Goal: Task Accomplishment & Management: Manage account settings

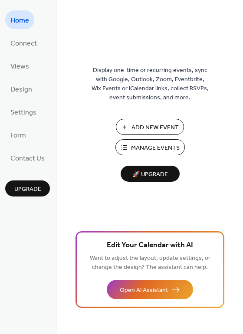
click at [147, 126] on span "Add New Event" at bounding box center [154, 127] width 47 height 9
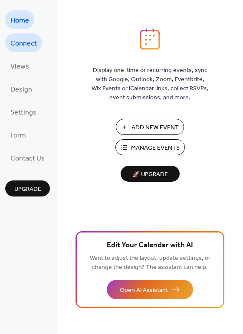
click at [28, 43] on span "Connect" at bounding box center [23, 43] width 26 height 13
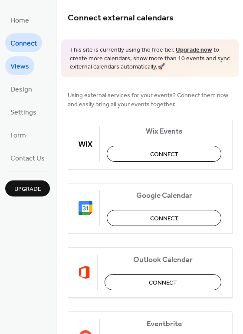
click at [28, 65] on span "Views" at bounding box center [19, 66] width 19 height 13
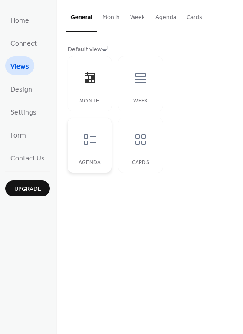
click at [91, 144] on icon at bounding box center [90, 140] width 14 height 14
click at [101, 65] on div "Month" at bounding box center [90, 83] width 44 height 55
click at [20, 91] on span "Design" at bounding box center [21, 89] width 22 height 13
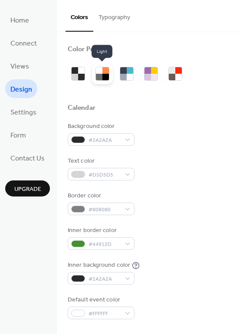
click at [107, 75] on div at bounding box center [105, 77] width 7 height 7
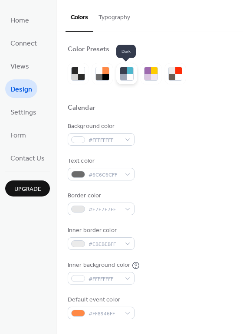
click at [120, 75] on div at bounding box center [123, 77] width 7 height 7
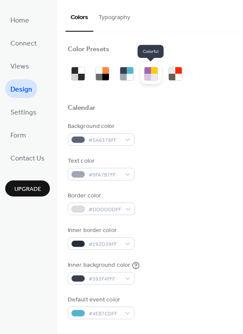
click at [150, 79] on div at bounding box center [147, 77] width 7 height 7
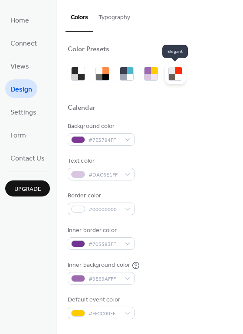
click at [171, 74] on div at bounding box center [172, 77] width 7 height 7
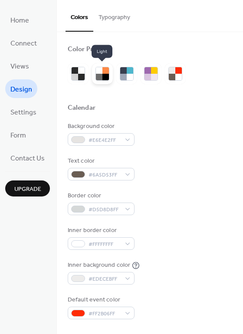
click at [105, 80] on div at bounding box center [105, 77] width 7 height 7
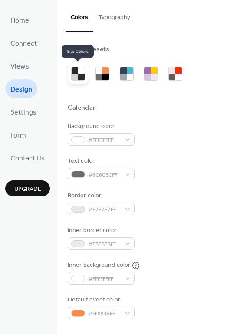
click at [74, 74] on div at bounding box center [75, 77] width 7 height 7
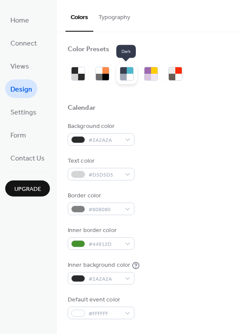
click at [127, 75] on div at bounding box center [130, 77] width 7 height 7
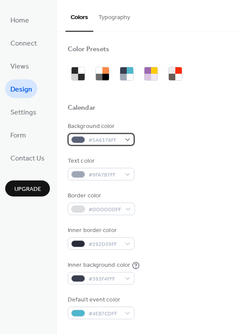
click at [124, 139] on div "#5A6378FF" at bounding box center [101, 139] width 67 height 13
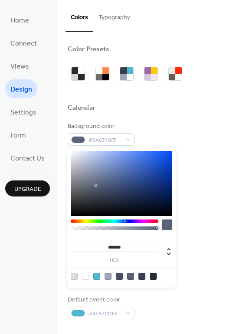
click at [167, 226] on div at bounding box center [167, 224] width 10 height 10
click at [120, 276] on div at bounding box center [119, 276] width 7 height 7
type input "*******"
click at [163, 124] on div "Background color #495163FF" at bounding box center [150, 134] width 164 height 24
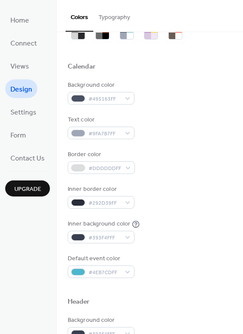
scroll to position [43, 0]
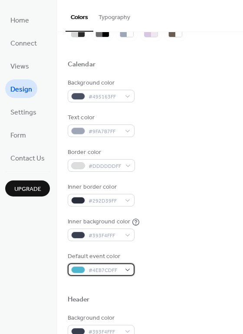
click at [122, 268] on div "#4EB7CDFF" at bounding box center [101, 269] width 67 height 13
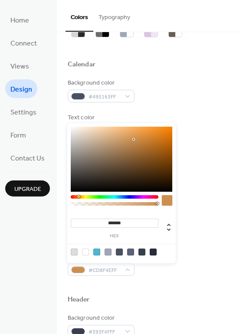
drag, startPoint x: 85, startPoint y: 198, endPoint x: 78, endPoint y: 199, distance: 7.4
click at [78, 199] on div at bounding box center [115, 202] width 88 height 15
drag, startPoint x: 119, startPoint y: 153, endPoint x: 138, endPoint y: 135, distance: 25.8
click at [128, 143] on div at bounding box center [121, 159] width 101 height 65
drag, startPoint x: 138, startPoint y: 135, endPoint x: 121, endPoint y: 126, distance: 18.8
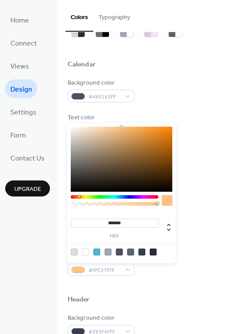
click at [121, 127] on div at bounding box center [121, 159] width 101 height 65
click at [154, 195] on div "******* hex" at bounding box center [121, 193] width 108 height 140
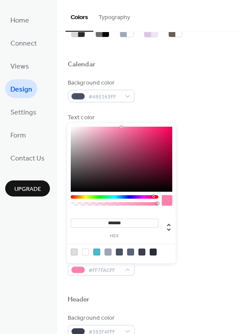
click at [153, 198] on div at bounding box center [115, 196] width 88 height 3
drag, startPoint x: 134, startPoint y: 162, endPoint x: 102, endPoint y: 117, distance: 55.2
click at [102, 117] on body "Home Connect Views Design Settings Form Contact Us Upgrade Design Upgrade Color…" at bounding box center [121, 167] width 243 height 334
click at [131, 199] on div at bounding box center [115, 202] width 88 height 15
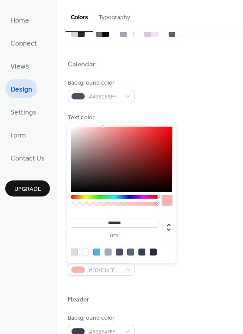
drag, startPoint x: 115, startPoint y: 197, endPoint x: 186, endPoint y: 193, distance: 70.8
click at [184, 196] on body "Home Connect Views Design Settings Form Contact Us Upgrade Design Upgrade Color…" at bounding box center [121, 167] width 243 height 334
type input "*******"
drag, startPoint x: 92, startPoint y: 131, endPoint x: 45, endPoint y: 105, distance: 53.4
click at [45, 105] on body "Home Connect Views Design Settings Form Contact Us Upgrade Design Upgrade Color…" at bounding box center [121, 167] width 243 height 334
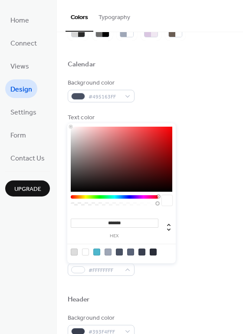
click at [200, 91] on div "Background color #495163FF" at bounding box center [150, 90] width 164 height 24
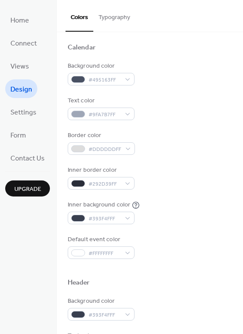
scroll to position [87, 0]
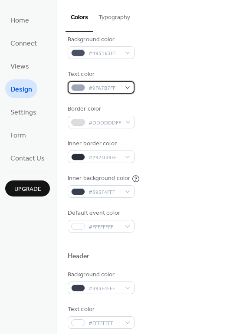
click at [127, 83] on div "#9FA7B7FF" at bounding box center [101, 87] width 67 height 13
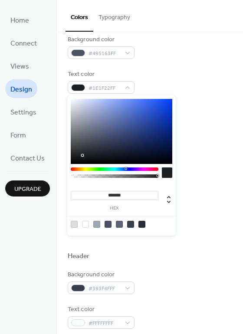
type input "*******"
drag, startPoint x: 75, startPoint y: 157, endPoint x: 43, endPoint y: 177, distance: 37.6
click at [43, 177] on body "Home Connect Views Design Settings Form Contact Us Upgrade Design Upgrade Color…" at bounding box center [121, 167] width 243 height 334
click at [208, 46] on div "Background color #495163FF" at bounding box center [150, 47] width 164 height 24
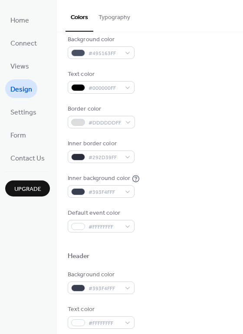
click at [126, 94] on div "Background color #495163FF Text color #000000FF Border color #DDDDDDFF Inner bo…" at bounding box center [150, 133] width 164 height 197
click at [127, 89] on div "#000000FF" at bounding box center [101, 87] width 67 height 13
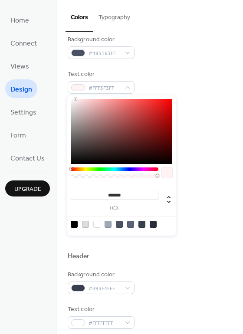
type input "*******"
drag, startPoint x: 90, startPoint y: 110, endPoint x: 44, endPoint y: 82, distance: 54.3
click at [42, 82] on body "Home Connect Views Design Settings Form Contact Us Upgrade Design Upgrade Color…" at bounding box center [121, 167] width 243 height 334
click at [204, 51] on div "Background color #495163FF" at bounding box center [150, 47] width 164 height 24
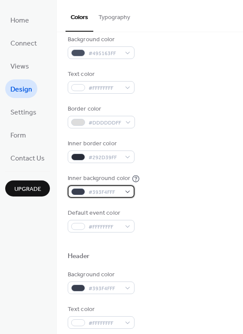
click at [128, 191] on div "#393F4FFF" at bounding box center [101, 191] width 67 height 13
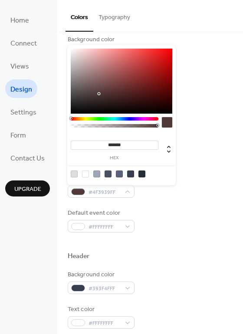
drag, startPoint x: 88, startPoint y: 118, endPoint x: 63, endPoint y: 113, distance: 25.8
click at [63, 117] on body "Home Connect Views Design Settings Form Contact Us Upgrade Design Upgrade Color…" at bounding box center [121, 167] width 243 height 334
type input "*******"
drag, startPoint x: 72, startPoint y: 55, endPoint x: 46, endPoint y: 5, distance: 56.4
click at [47, 6] on body "Home Connect Views Design Settings Form Contact Us Upgrade Design Upgrade Color…" at bounding box center [121, 167] width 243 height 334
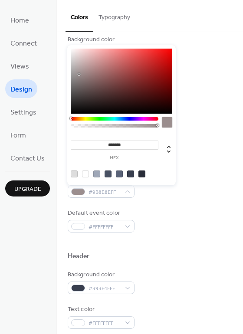
click at [46, 5] on div "Home Connect Views Design Settings Form Contact Us Upgrade" at bounding box center [28, 167] width 57 height 334
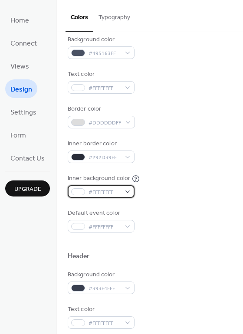
click at [130, 190] on div "#FFFFFFFF" at bounding box center [101, 191] width 67 height 13
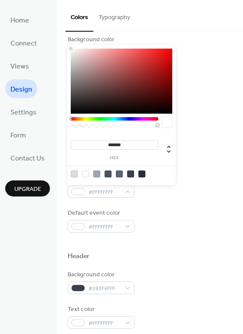
drag, startPoint x: 157, startPoint y: 127, endPoint x: 105, endPoint y: 127, distance: 52.0
click at [105, 127] on div at bounding box center [115, 125] width 88 height 3
type input "***"
click at [95, 126] on div at bounding box center [114, 125] width 85 height 3
type input "**********"
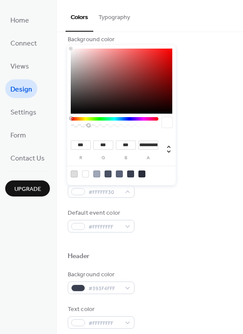
click at [85, 126] on div at bounding box center [114, 125] width 85 height 3
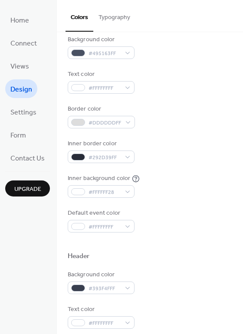
click at [202, 104] on div "Background color #495163FF Text color #FFFFFFFF Border color #DDDDDDFF Inner bo…" at bounding box center [150, 133] width 164 height 197
click at [123, 160] on div "#292D39FF" at bounding box center [101, 156] width 67 height 13
click at [153, 143] on div "Inner border color #292D39FF" at bounding box center [150, 151] width 164 height 24
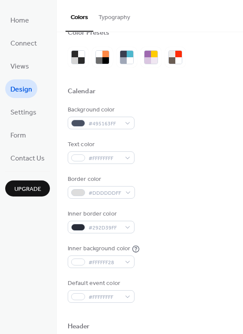
scroll to position [0, 0]
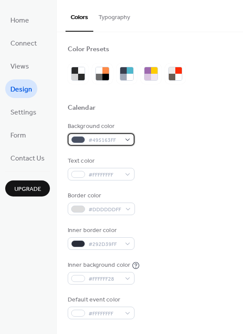
click at [123, 138] on div "#495163FF" at bounding box center [101, 139] width 67 height 13
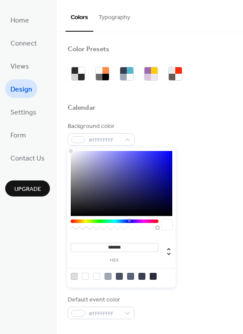
drag, startPoint x: 96, startPoint y: 186, endPoint x: 56, endPoint y: 138, distance: 61.6
click at [56, 138] on body "Home Connect Views Design Settings Form Contact Us Upgrade Design Upgrade Color…" at bounding box center [121, 167] width 243 height 334
drag, startPoint x: 137, startPoint y: 229, endPoint x: 105, endPoint y: 229, distance: 32.1
click at [105, 229] on div at bounding box center [115, 226] width 88 height 15
type input "***"
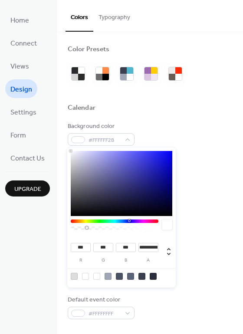
type input "**********"
drag, startPoint x: 93, startPoint y: 227, endPoint x: 85, endPoint y: 227, distance: 8.7
click at [85, 227] on div at bounding box center [114, 227] width 85 height 3
click at [175, 112] on div "Calendar" at bounding box center [150, 109] width 164 height 11
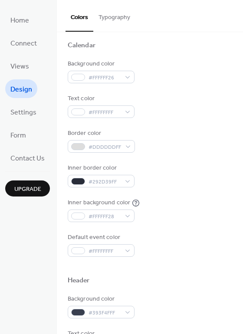
scroll to position [87, 0]
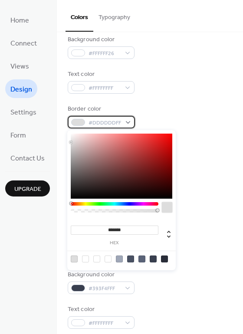
click at [131, 120] on div "#DDDDDDFF" at bounding box center [101, 122] width 67 height 13
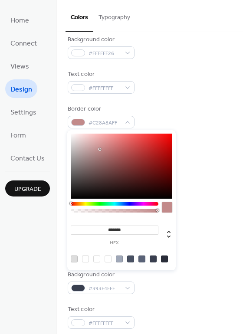
type input "*******"
drag, startPoint x: 110, startPoint y: 151, endPoint x: 51, endPoint y: 112, distance: 70.5
click at [46, 114] on body "Home Connect Views Design Settings Form Contact Us Upgrade Design Upgrade Color…" at bounding box center [121, 167] width 243 height 334
click at [184, 93] on div "Text color #FFFFFFFF" at bounding box center [150, 82] width 164 height 24
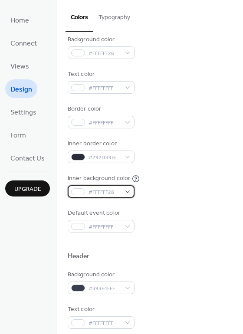
click at [124, 194] on div "#FFFFFF28" at bounding box center [101, 191] width 67 height 13
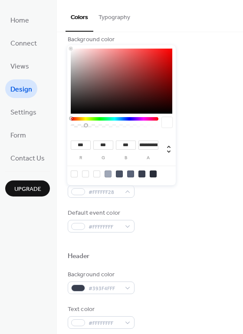
click at [120, 130] on div at bounding box center [115, 124] width 88 height 15
click at [121, 125] on div at bounding box center [114, 125] width 85 height 3
type input "*"
drag, startPoint x: 121, startPoint y: 125, endPoint x: 52, endPoint y: 131, distance: 69.6
click at [52, 131] on body "Home Connect Views Design Settings Form Contact Us Upgrade Design Upgrade Color…" at bounding box center [121, 167] width 243 height 334
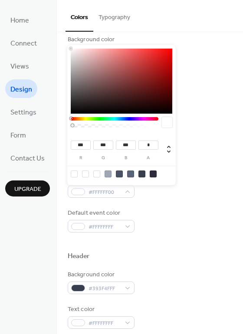
click at [204, 89] on div "Text color #FFFFFFFF" at bounding box center [150, 82] width 164 height 24
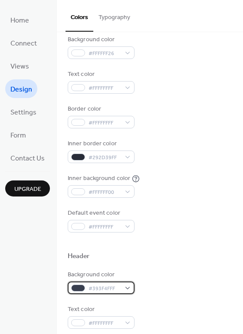
click at [119, 288] on span "#393F4FFF" at bounding box center [104, 288] width 32 height 9
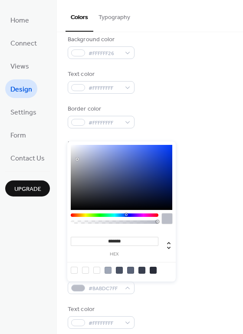
drag, startPoint x: 86, startPoint y: 170, endPoint x: 57, endPoint y: 130, distance: 50.3
click at [57, 130] on body "Home Connect Views Design Settings Form Contact Us Upgrade Design Upgrade Color…" at bounding box center [121, 167] width 243 height 334
drag, startPoint x: 111, startPoint y: 172, endPoint x: 181, endPoint y: 222, distance: 85.8
click at [181, 222] on body "Home Connect Views Design Settings Form Contact Us Upgrade Design Upgrade Color…" at bounding box center [121, 167] width 243 height 334
type input "*"
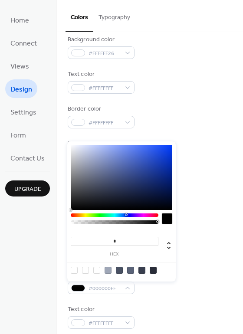
click at [128, 225] on div at bounding box center [115, 220] width 88 height 15
type input "**********"
drag, startPoint x: 126, startPoint y: 222, endPoint x: 96, endPoint y: 222, distance: 29.9
click at [96, 222] on div at bounding box center [114, 221] width 85 height 3
click at [205, 155] on div "Inner border color #292D39FF" at bounding box center [150, 151] width 164 height 24
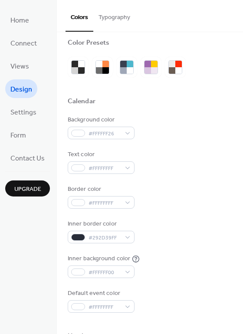
scroll to position [0, 0]
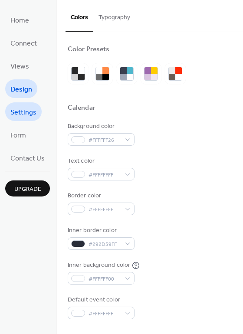
click at [16, 114] on span "Settings" at bounding box center [23, 112] width 26 height 13
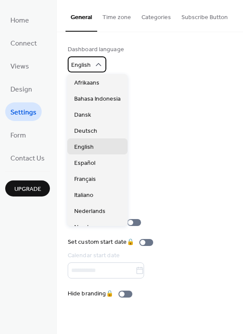
click at [99, 69] on div "English" at bounding box center [87, 64] width 39 height 16
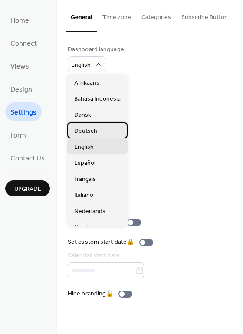
click at [95, 129] on span "Deutsch" at bounding box center [85, 131] width 23 height 9
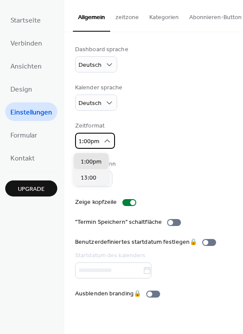
click at [97, 144] on div "1:00pm" at bounding box center [95, 141] width 40 height 16
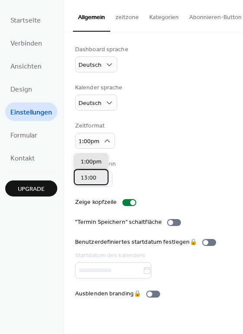
click at [95, 178] on span "13:00" at bounding box center [89, 177] width 16 height 9
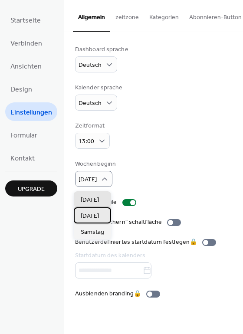
click at [95, 212] on span "Montag" at bounding box center [90, 216] width 18 height 9
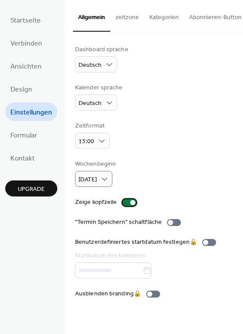
click at [130, 205] on div at bounding box center [132, 202] width 5 height 5
click at [129, 206] on div at bounding box center [129, 202] width 14 height 7
click at [20, 131] on span "Formular" at bounding box center [23, 135] width 27 height 13
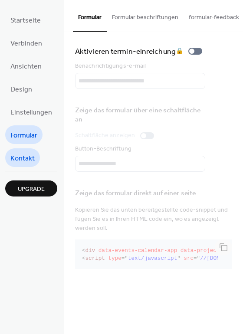
click at [32, 152] on span "Kontakt" at bounding box center [22, 158] width 24 height 13
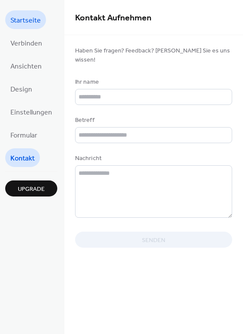
click at [23, 27] on link "Startseite" at bounding box center [25, 19] width 41 height 19
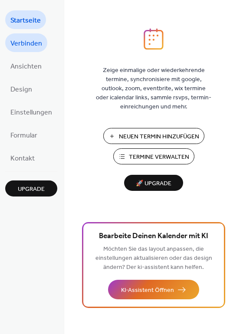
click at [24, 44] on span "Verbinden" at bounding box center [26, 43] width 32 height 13
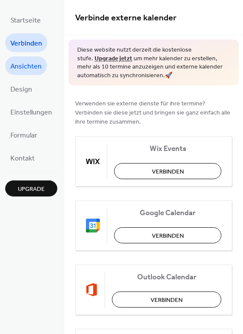
click at [23, 57] on link "Ansichten" at bounding box center [26, 65] width 42 height 19
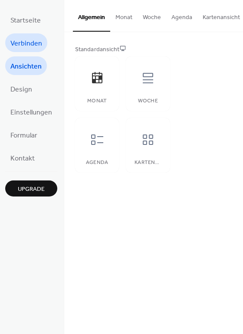
click at [25, 36] on link "Verbinden" at bounding box center [26, 42] width 42 height 19
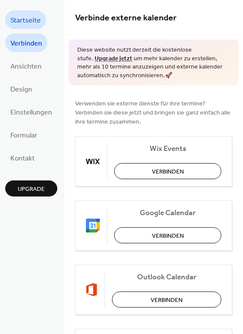
click at [27, 24] on span "Startseite" at bounding box center [25, 20] width 30 height 13
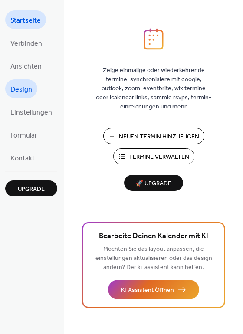
click at [28, 86] on span "Design" at bounding box center [21, 89] width 22 height 13
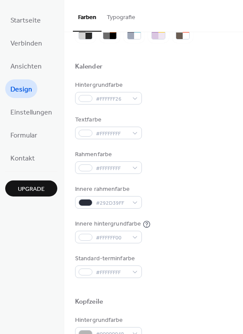
scroll to position [43, 0]
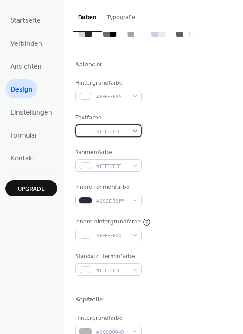
click at [129, 132] on div "#FFFFFFFF" at bounding box center [108, 130] width 67 height 13
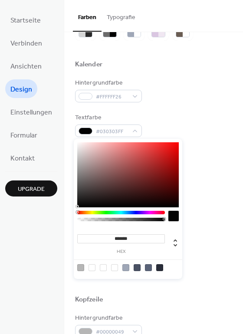
type input "*******"
drag, startPoint x: 74, startPoint y: 206, endPoint x: 52, endPoint y: 220, distance: 25.1
click at [52, 220] on body "Startseite Verbinden Ansichten Design Einstellungen Formular Kontakt Upgrade De…" at bounding box center [121, 167] width 243 height 334
click at [214, 104] on div "Hintergrundfarbe #FFFFFF26 Textfarbe #000000FF Rahmenfarbe #FFFFFFFF Innere rah…" at bounding box center [153, 176] width 157 height 197
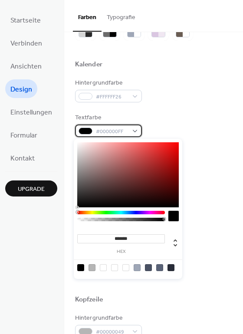
click at [126, 131] on span "#000000FF" at bounding box center [112, 131] width 32 height 9
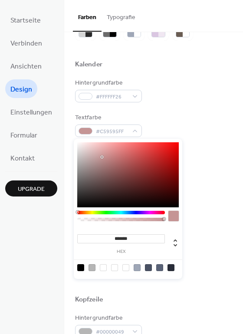
type input "*******"
drag, startPoint x: 106, startPoint y: 158, endPoint x: 53, endPoint y: 122, distance: 64.0
click at [41, 124] on body "Startseite Verbinden Ansichten Design Einstellungen Formular Kontakt Upgrade De…" at bounding box center [121, 167] width 243 height 334
click at [215, 112] on div "Hintergrundfarbe #FFFFFF26 Textfarbe #FFFFFFFF Rahmenfarbe #FFFFFFFF Innere rah…" at bounding box center [153, 176] width 157 height 197
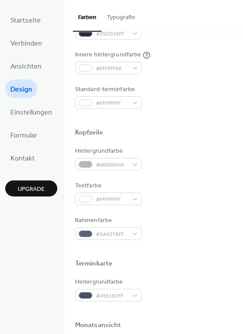
scroll to position [217, 0]
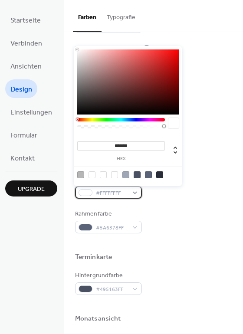
click at [134, 192] on div "#FFFFFFFF" at bounding box center [108, 192] width 67 height 13
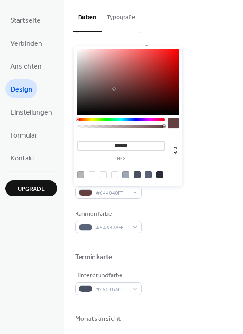
type input "*******"
drag, startPoint x: 98, startPoint y: 98, endPoint x: 71, endPoint y: 144, distance: 53.3
click at [51, 136] on body "Startseite Verbinden Ansichten Design Einstellungen Formular Kontakt Upgrade De…" at bounding box center [121, 167] width 243 height 334
click at [206, 201] on div "Hintergrundfarbe #00000049 Textfarbe #000000FF Rahmenfarbe #5A6378FF" at bounding box center [153, 186] width 157 height 93
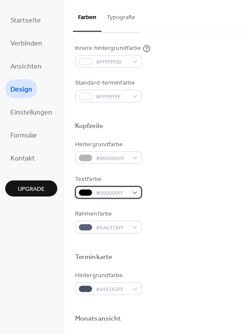
click at [137, 192] on div "#000000FF" at bounding box center [108, 192] width 67 height 13
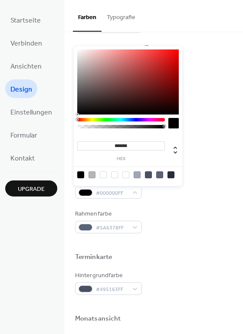
type input "*******"
drag, startPoint x: 99, startPoint y: 49, endPoint x: 74, endPoint y: 7, distance: 49.4
click at [74, 7] on body "Startseite Verbinden Ansichten Design Einstellungen Formular Kontakt Upgrade De…" at bounding box center [121, 167] width 243 height 334
click at [199, 83] on div "Standard-terminfarbe #FFFFFFFF" at bounding box center [153, 90] width 157 height 24
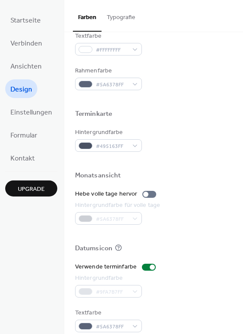
scroll to position [371, 0]
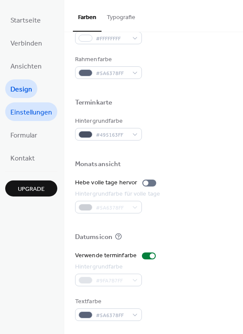
click at [26, 111] on span "Einstellungen" at bounding box center [31, 112] width 42 height 13
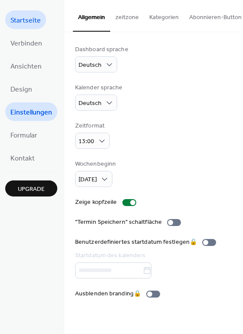
click at [20, 25] on span "Startseite" at bounding box center [25, 20] width 30 height 13
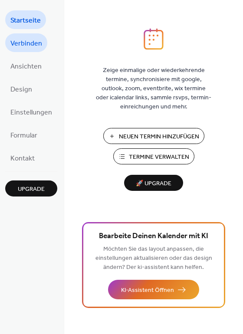
click at [20, 44] on span "Verbinden" at bounding box center [26, 43] width 32 height 13
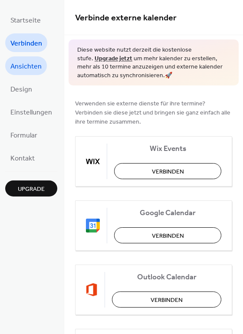
click at [20, 64] on span "Ansichten" at bounding box center [25, 66] width 31 height 13
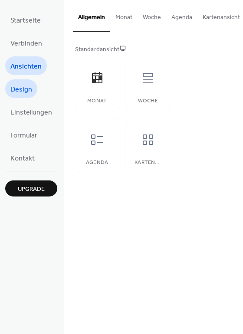
click at [15, 95] on span "Design" at bounding box center [21, 89] width 22 height 13
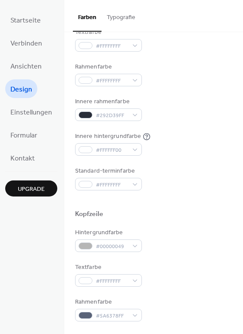
scroll to position [130, 0]
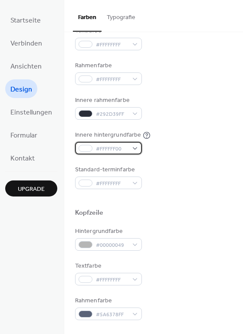
click at [130, 152] on div "#FFFFFF00" at bounding box center [108, 148] width 67 height 13
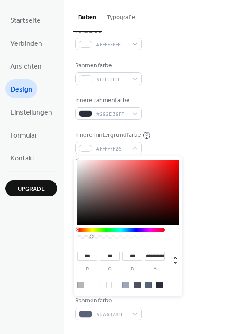
drag, startPoint x: 80, startPoint y: 238, endPoint x: 124, endPoint y: 244, distance: 45.1
click at [124, 244] on div "**********" at bounding box center [128, 226] width 108 height 140
drag, startPoint x: 124, startPoint y: 237, endPoint x: 66, endPoint y: 236, distance: 58.1
click at [66, 236] on body "Startseite Verbinden Ansichten Design Einstellungen Formular Kontakt Upgrade De…" at bounding box center [121, 167] width 243 height 334
type input "*"
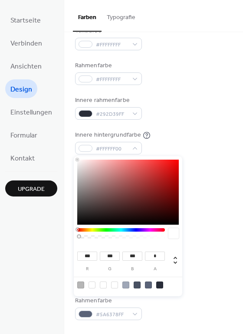
drag, startPoint x: 79, startPoint y: 237, endPoint x: 206, endPoint y: 236, distance: 127.5
click at [206, 236] on body "Startseite Verbinden Ansichten Design Einstellungen Formular Kontakt Upgrade De…" at bounding box center [121, 167] width 243 height 334
click at [159, 283] on div at bounding box center [159, 284] width 7 height 7
type input "**"
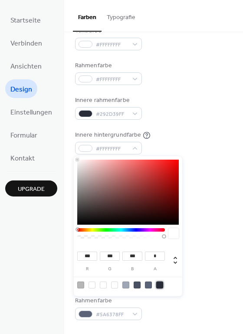
type input "**"
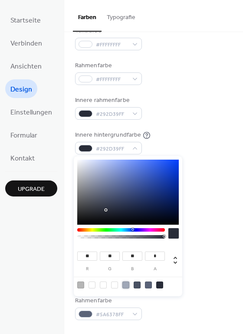
click at [127, 284] on div at bounding box center [125, 284] width 7 height 7
type input "***"
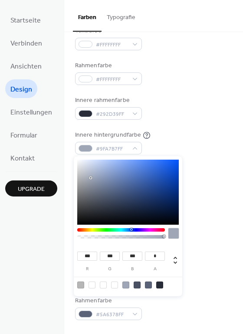
click at [92, 285] on div at bounding box center [91, 284] width 7 height 7
type input "***"
type input "*"
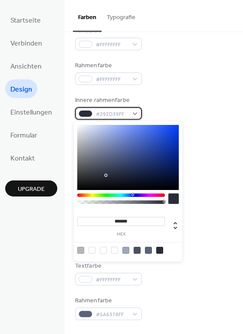
click at [131, 114] on div "#292D39FF" at bounding box center [108, 113] width 67 height 13
type input "*******"
drag, startPoint x: 85, startPoint y: 184, endPoint x: 44, endPoint y: 211, distance: 48.6
click at [44, 211] on body "Startseite Verbinden Ansichten Design Einstellungen Formular Kontakt Upgrade De…" at bounding box center [121, 167] width 243 height 334
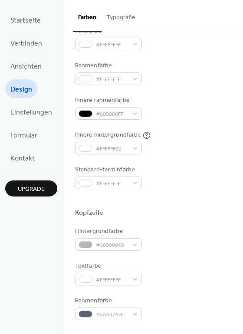
click at [198, 83] on div "Rahmenfarbe #FFFFFFFF" at bounding box center [153, 73] width 157 height 24
click at [136, 186] on div "#FFFFFFFF" at bounding box center [108, 183] width 67 height 13
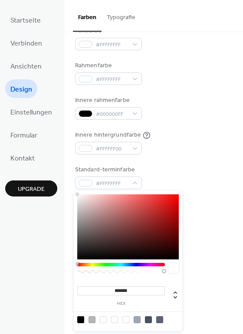
type input "*******"
click at [134, 206] on div at bounding box center [127, 226] width 101 height 65
click at [185, 161] on div "Hintergrundfarbe #FFFFFF26 Textfarbe #FFFFFFFF Rahmenfarbe #FFFFFFFF Innere rah…" at bounding box center [153, 90] width 157 height 197
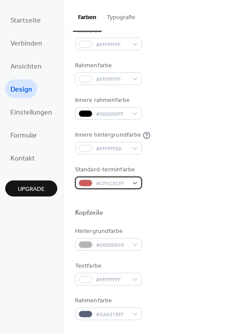
click at [137, 182] on div "#CF5C5CFF" at bounding box center [108, 183] width 67 height 13
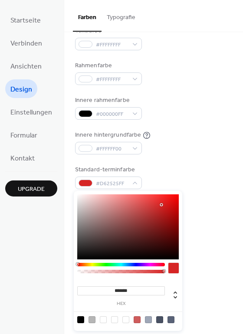
type input "*******"
drag, startPoint x: 122, startPoint y: 206, endPoint x: 190, endPoint y: 186, distance: 70.7
click at [190, 186] on body "Startseite Verbinden Ansichten Design Einstellungen Formular Kontakt Upgrade De…" at bounding box center [121, 167] width 243 height 334
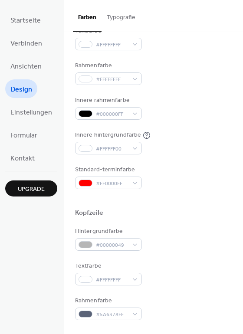
click at [193, 168] on div "Standard-terminfarbe #FF0000FF" at bounding box center [153, 177] width 157 height 24
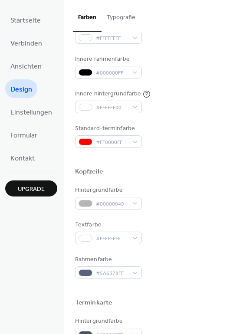
scroll to position [173, 0]
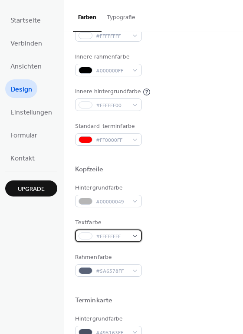
click at [138, 236] on div "#FFFFFFFF" at bounding box center [108, 235] width 67 height 13
click at [165, 246] on div "Hintergrundfarbe #00000049 Textfarbe #FFFFFFFF Rahmenfarbe #5A6378FF" at bounding box center [153, 229] width 157 height 93
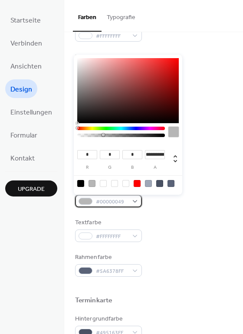
click at [137, 206] on div "#00000049" at bounding box center [108, 201] width 67 height 13
drag, startPoint x: 111, startPoint y: 135, endPoint x: 168, endPoint y: 135, distance: 57.2
click at [167, 135] on div at bounding box center [127, 134] width 101 height 15
drag, startPoint x: 138, startPoint y: 135, endPoint x: 94, endPoint y: 139, distance: 44.4
click at [93, 140] on div at bounding box center [121, 134] width 88 height 15
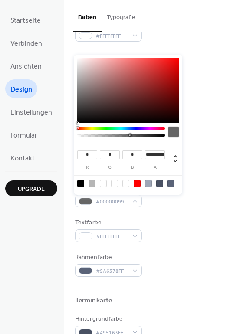
type input "**********"
drag, startPoint x: 130, startPoint y: 134, endPoint x: 137, endPoint y: 134, distance: 7.0
click at [137, 134] on div at bounding box center [120, 135] width 85 height 3
click at [179, 253] on div "Rahmenfarbe #5A6378FF" at bounding box center [153, 265] width 157 height 24
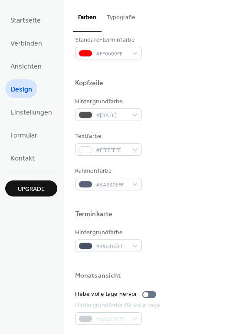
scroll to position [260, 0]
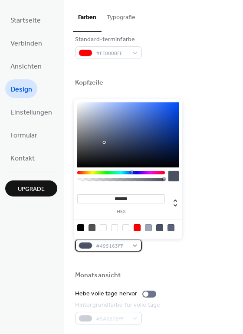
click at [131, 249] on div "#495163FF" at bounding box center [108, 245] width 67 height 13
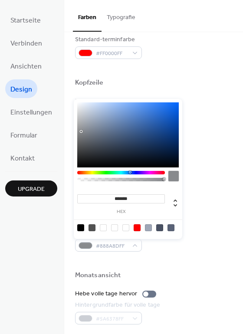
type input "*******"
drag, startPoint x: 72, startPoint y: 123, endPoint x: 48, endPoint y: 75, distance: 53.3
click at [48, 75] on body "Startseite Verbinden Ansichten Design Einstellungen Formular Kontakt Upgrade De…" at bounding box center [121, 167] width 243 height 334
click at [199, 79] on div "Kopfzeile" at bounding box center [153, 83] width 157 height 11
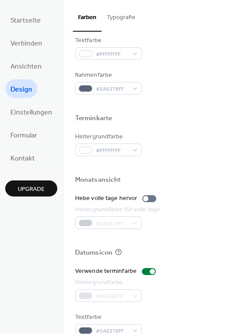
scroll to position [371, 0]
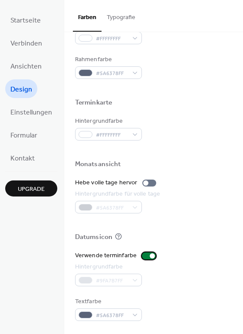
click at [150, 257] on div at bounding box center [152, 255] width 5 height 5
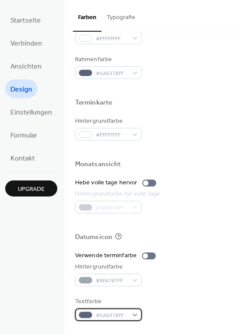
click at [130, 319] on div "#5A6378FF" at bounding box center [108, 314] width 67 height 13
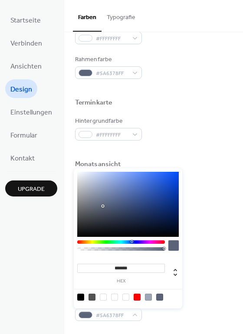
type input "*******"
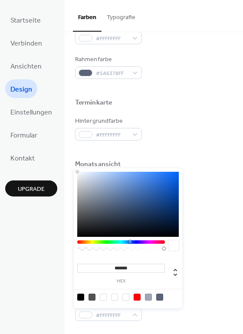
drag, startPoint x: 101, startPoint y: 198, endPoint x: 55, endPoint y: 138, distance: 76.0
click at [54, 138] on body "Startseite Verbinden Ansichten Design Einstellungen Formular Kontakt Upgrade De…" at bounding box center [121, 167] width 243 height 334
click at [181, 127] on div "Hintergrundfarbe #FFFFFFFF" at bounding box center [153, 129] width 157 height 24
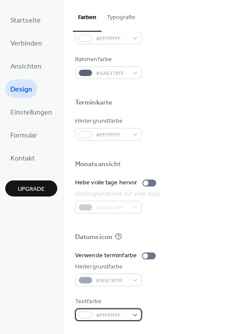
click at [125, 314] on span "#FFFFFFFF" at bounding box center [112, 315] width 32 height 9
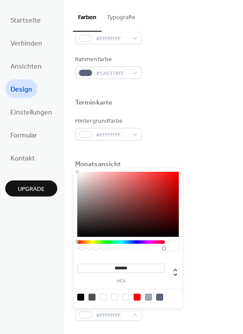
type input "*******"
drag, startPoint x: 113, startPoint y: 216, endPoint x: 54, endPoint y: 250, distance: 68.2
click at [54, 250] on body "Startseite Verbinden Ansichten Design Einstellungen Formular Kontakt Upgrade De…" at bounding box center [121, 167] width 243 height 334
click at [203, 127] on div "Hintergrundfarbe #FFFFFFFF" at bounding box center [153, 129] width 157 height 24
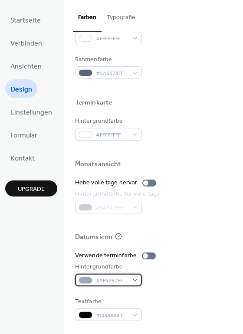
click at [127, 282] on div "#9FA7B7FF" at bounding box center [108, 280] width 67 height 13
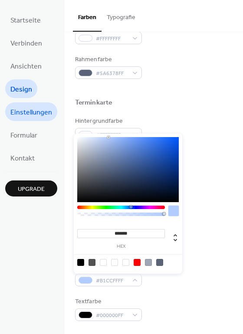
type input "*******"
drag, startPoint x: 131, startPoint y: 172, endPoint x: 43, endPoint y: 110, distance: 108.0
click at [43, 110] on body "Startseite Verbinden Ansichten Design Einstellungen Formular Kontakt Upgrade De…" at bounding box center [121, 167] width 243 height 334
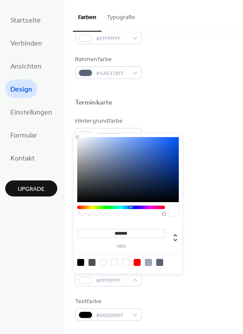
click at [43, 110] on span "Einstellungen" at bounding box center [31, 112] width 42 height 13
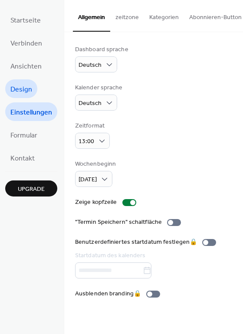
click at [19, 91] on span "Design" at bounding box center [21, 89] width 22 height 13
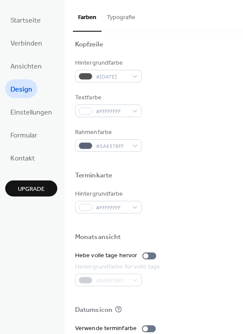
scroll to position [371, 0]
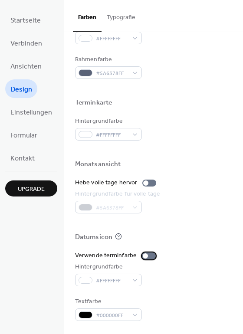
click at [146, 258] on div at bounding box center [149, 255] width 14 height 7
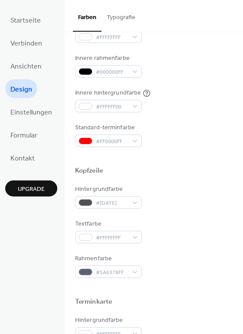
scroll to position [154, 0]
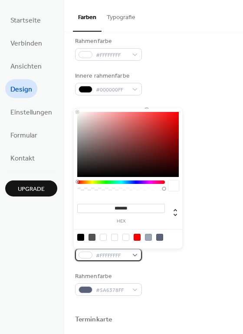
click at [124, 258] on span "#FFFFFFFF" at bounding box center [112, 255] width 32 height 9
click at [91, 238] on div at bounding box center [91, 237] width 7 height 7
type input "*"
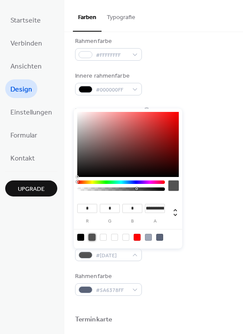
click at [206, 274] on div "Rahmenfarbe #5A6378FF" at bounding box center [153, 284] width 157 height 24
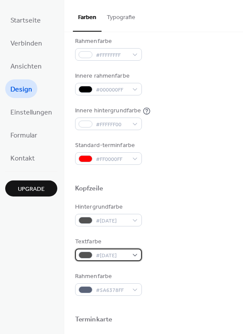
click at [128, 254] on div "#000000AD" at bounding box center [108, 255] width 67 height 13
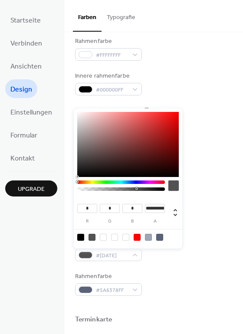
type input "**"
type input "***"
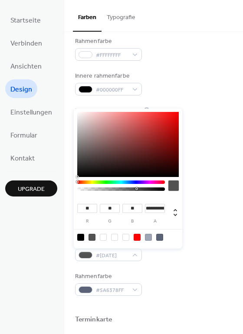
type input "***"
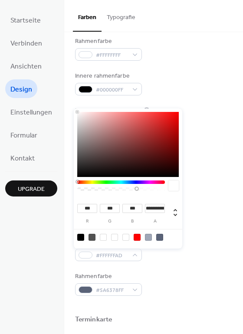
drag, startPoint x: 47, startPoint y: 96, endPoint x: 69, endPoint y: 46, distance: 54.4
click at [24, 52] on body "**********" at bounding box center [121, 167] width 243 height 334
click at [204, 88] on div "Innere rahmenfarbe #000000FF" at bounding box center [153, 84] width 157 height 24
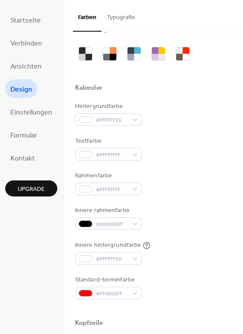
scroll to position [0, 0]
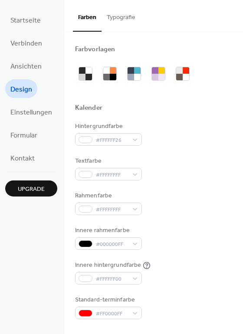
click at [114, 22] on button "Typografie" at bounding box center [120, 15] width 39 height 31
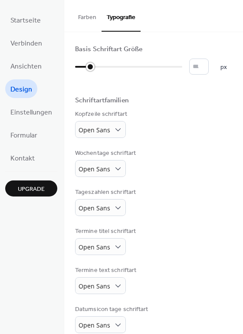
drag, startPoint x: 78, startPoint y: 68, endPoint x: 83, endPoint y: 68, distance: 5.2
click at [83, 68] on div at bounding box center [82, 67] width 15 height 14
click at [107, 68] on div at bounding box center [128, 67] width 107 height 14
type input "**"
click at [118, 68] on div at bounding box center [128, 67] width 107 height 14
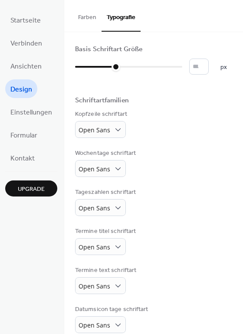
click at [90, 18] on button "Farben" at bounding box center [87, 15] width 29 height 31
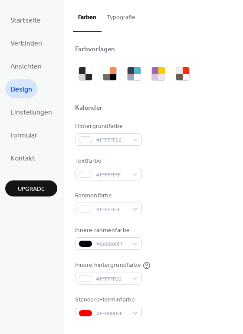
click at [141, 141] on div "Hintergrundfarbe #FFFFFF26" at bounding box center [153, 134] width 157 height 24
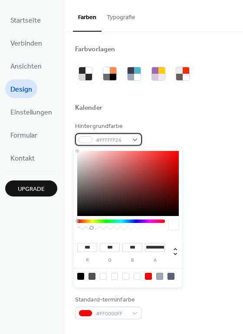
click at [135, 141] on div "#FFFFFF26" at bounding box center [108, 139] width 67 height 13
drag, startPoint x: 92, startPoint y: 228, endPoint x: 135, endPoint y: 227, distance: 43.4
click at [135, 227] on div at bounding box center [135, 227] width 3 height 3
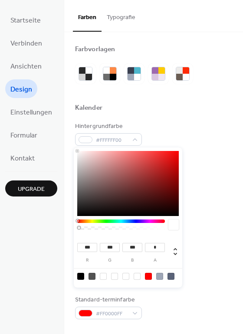
drag, startPoint x: 135, startPoint y: 227, endPoint x: 49, endPoint y: 225, distance: 86.3
click at [49, 225] on body "Startseite Verbinden Ansichten Design Einstellungen Formular Kontakt Upgrade De…" at bounding box center [121, 167] width 243 height 334
click at [87, 229] on div at bounding box center [120, 227] width 85 height 3
type input "**********"
drag, startPoint x: 87, startPoint y: 229, endPoint x: 93, endPoint y: 230, distance: 6.2
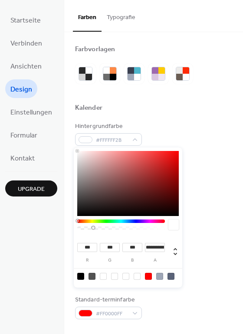
click at [93, 230] on div at bounding box center [121, 226] width 88 height 15
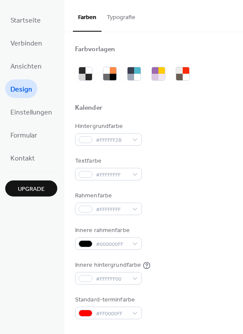
click at [187, 116] on div at bounding box center [153, 118] width 157 height 7
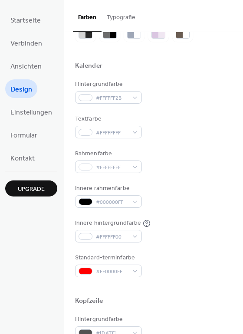
scroll to position [43, 0]
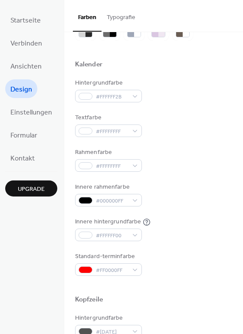
click at [141, 128] on div "Textfarbe #FFFFFFFF" at bounding box center [153, 125] width 157 height 24
click at [137, 131] on div "#FFFFFFFF" at bounding box center [108, 130] width 67 height 13
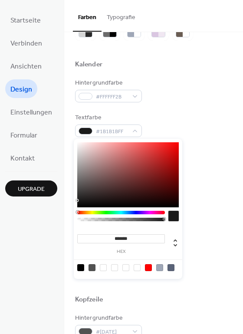
drag, startPoint x: 77, startPoint y: 200, endPoint x: 64, endPoint y: 212, distance: 17.5
click at [64, 212] on body "Startseite Verbinden Ansichten Design Einstellungen Formular Kontakt Upgrade De…" at bounding box center [121, 167] width 243 height 334
type input "*******"
drag, startPoint x: 102, startPoint y: 170, endPoint x: 63, endPoint y: 126, distance: 58.3
click at [63, 126] on body "Startseite Verbinden Ansichten Design Einstellungen Formular Kontakt Upgrade De…" at bounding box center [121, 167] width 243 height 334
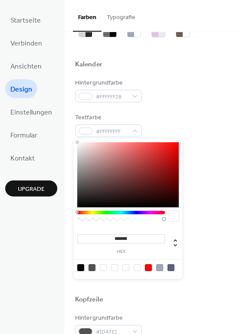
click at [174, 118] on div "Textfarbe #FFFFFFFF" at bounding box center [153, 125] width 157 height 24
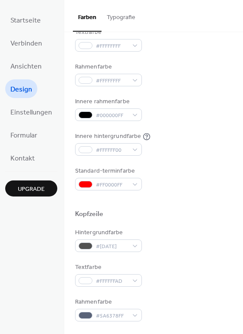
scroll to position [130, 0]
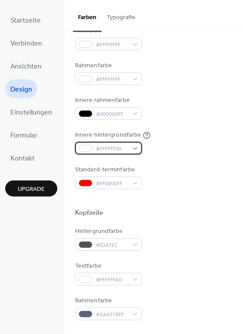
click at [138, 150] on div "#FFFFFF00" at bounding box center [108, 148] width 67 height 13
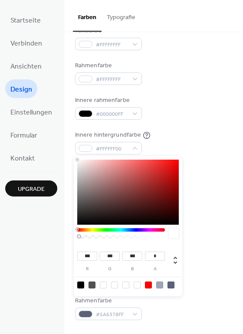
type input "***"
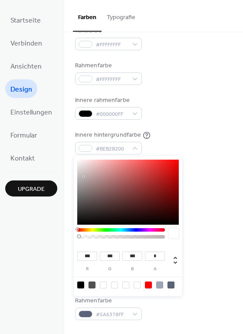
type input "***"
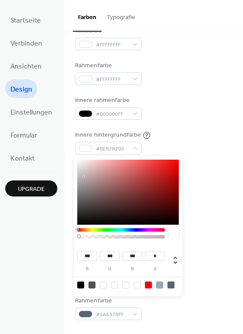
type input "***"
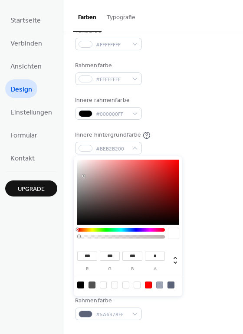
type input "***"
drag, startPoint x: 85, startPoint y: 176, endPoint x: 78, endPoint y: 180, distance: 8.0
click at [78, 180] on div at bounding box center [127, 192] width 101 height 65
type input "***"
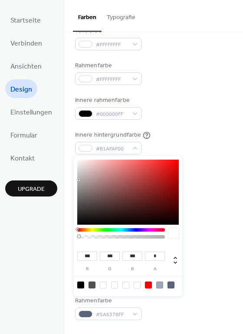
type input "***"
type input "**"
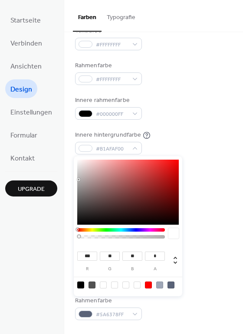
type input "**"
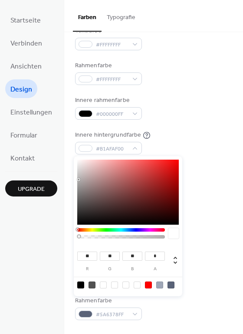
drag, startPoint x: 78, startPoint y: 180, endPoint x: 104, endPoint y: 215, distance: 43.2
click at [79, 180] on div at bounding box center [79, 180] width 2 height 2
drag, startPoint x: 94, startPoint y: 239, endPoint x: 108, endPoint y: 239, distance: 13.5
click at [108, 239] on div at bounding box center [121, 235] width 88 height 15
click at [108, 238] on div at bounding box center [120, 236] width 85 height 3
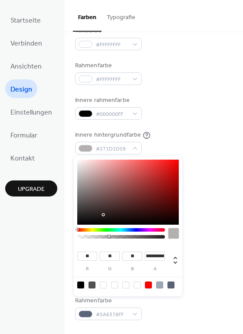
click at [125, 233] on div at bounding box center [121, 235] width 88 height 15
type input "***"
drag, startPoint x: 108, startPoint y: 236, endPoint x: 129, endPoint y: 239, distance: 21.8
click at [129, 239] on div at bounding box center [121, 235] width 88 height 15
type input "**"
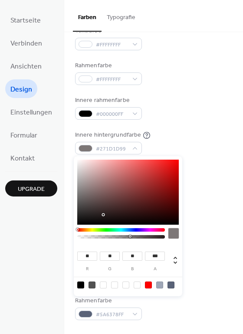
type input "**"
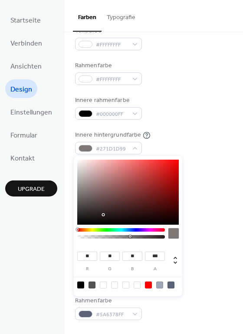
type input "***"
type input "**"
type input "***"
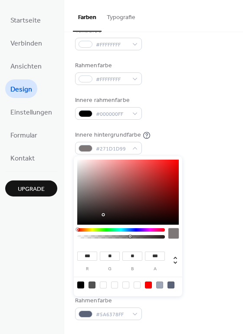
type input "***"
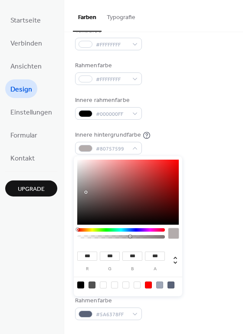
type input "***"
drag, startPoint x: 100, startPoint y: 203, endPoint x: 74, endPoint y: 186, distance: 31.6
click at [74, 186] on div "*** r *** g *** b *** a" at bounding box center [128, 226] width 108 height 140
type input "***"
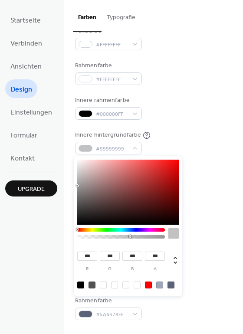
type input "***"
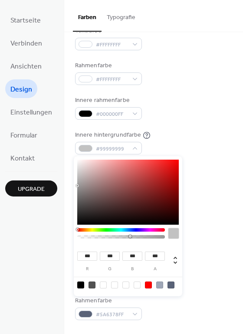
type input "***"
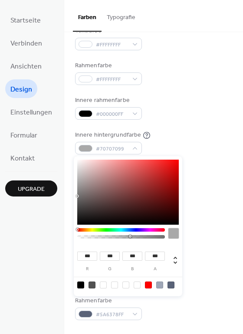
type input "**"
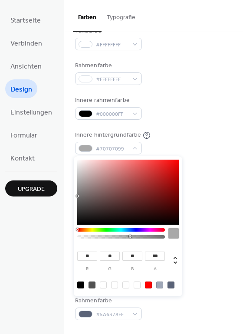
type input "**"
drag, startPoint x: 74, startPoint y: 197, endPoint x: 70, endPoint y: 201, distance: 5.2
click at [70, 201] on body "Startseite Verbinden Ansichten Design Einstellungen Formular Kontakt Upgrade De…" at bounding box center [121, 167] width 243 height 334
type input "***"
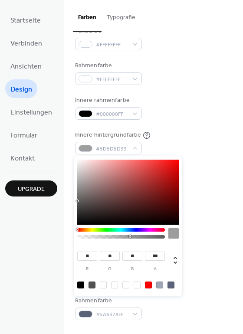
type input "***"
type input "**"
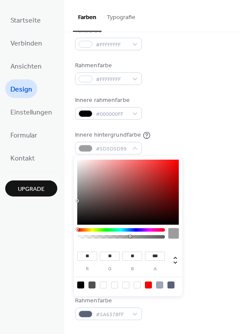
type input "**"
drag, startPoint x: 78, startPoint y: 199, endPoint x: 69, endPoint y: 209, distance: 14.1
click at [69, 209] on body "Startseite Verbinden Ansichten Design Einstellungen Formular Kontakt Upgrade De…" at bounding box center [121, 167] width 243 height 334
drag, startPoint x: 133, startPoint y: 235, endPoint x: 141, endPoint y: 236, distance: 8.3
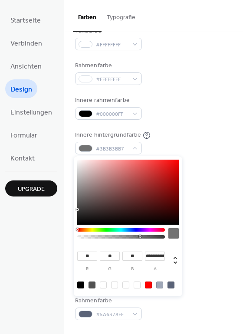
click at [141, 236] on div at bounding box center [140, 236] width 3 height 3
type input "*"
drag, startPoint x: 153, startPoint y: 237, endPoint x: 170, endPoint y: 239, distance: 17.0
click at [170, 239] on div at bounding box center [127, 235] width 101 height 15
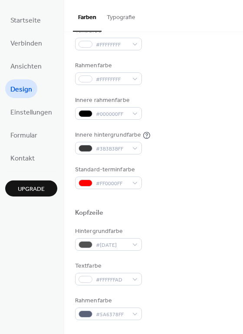
click at [175, 118] on div "Innere rahmenfarbe #000000FF" at bounding box center [153, 108] width 157 height 24
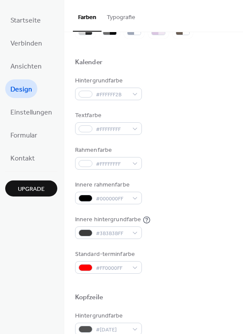
scroll to position [43, 0]
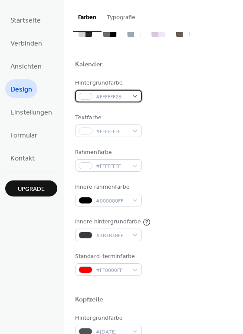
click at [131, 97] on div "#FFFFFF2B" at bounding box center [108, 96] width 67 height 13
click at [175, 75] on div at bounding box center [153, 75] width 157 height 7
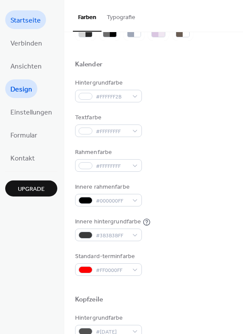
click at [28, 25] on span "Startseite" at bounding box center [25, 20] width 30 height 13
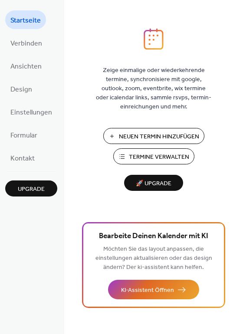
click at [143, 134] on span "Neuen Termin Hinzufügen" at bounding box center [159, 136] width 80 height 9
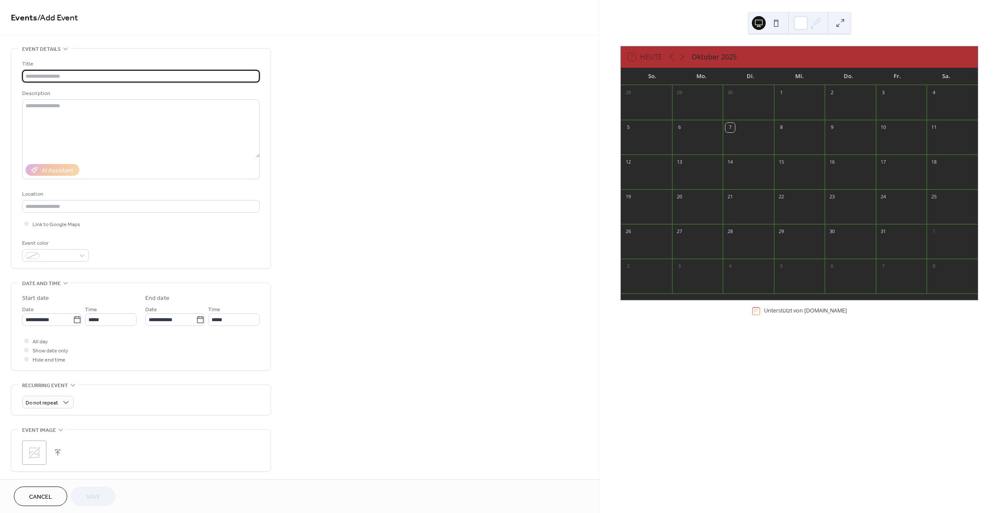
click at [153, 68] on div "Title" at bounding box center [140, 63] width 236 height 9
click at [131, 75] on input "text" at bounding box center [141, 76] width 238 height 13
type input "**********"
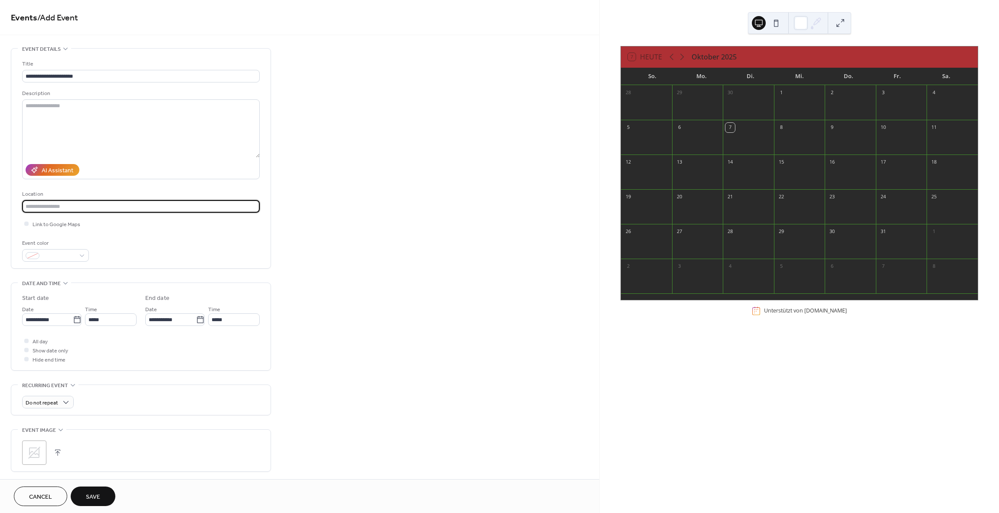
click at [64, 206] on input "text" at bounding box center [141, 206] width 238 height 13
paste input "**********"
click at [103, 208] on input "**********" at bounding box center [141, 206] width 238 height 13
type input "**********"
click at [107, 228] on div "**********" at bounding box center [141, 160] width 238 height 202
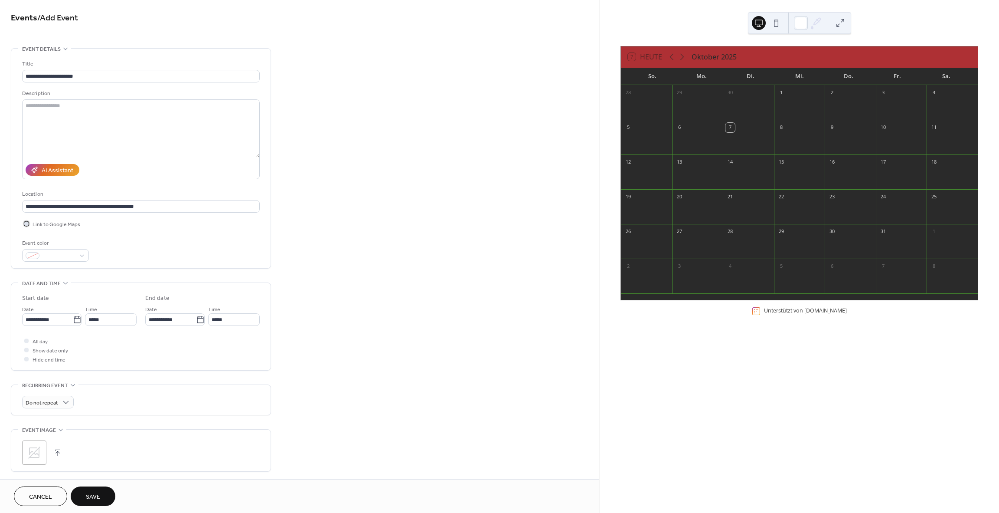
click at [62, 226] on span "Link to Google Maps" at bounding box center [57, 224] width 48 height 9
click at [79, 256] on div at bounding box center [55, 255] width 67 height 13
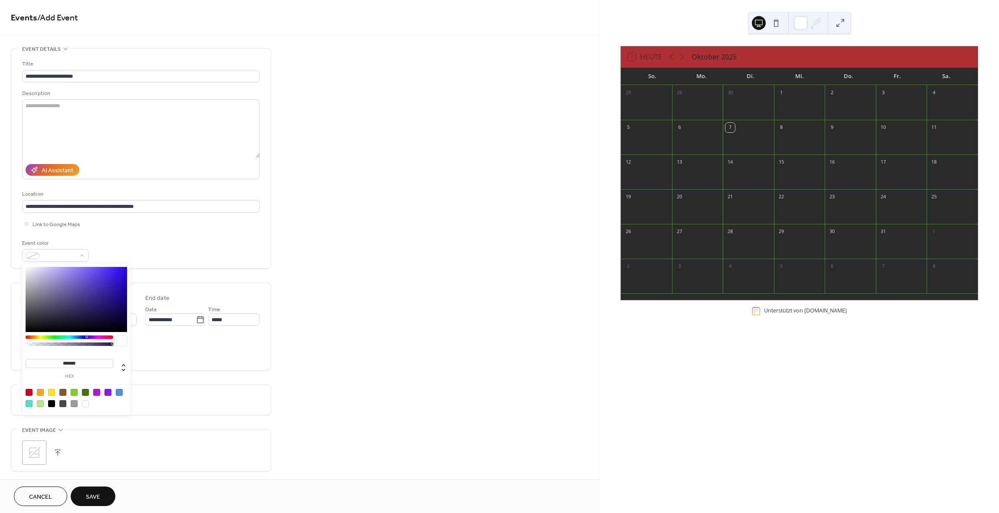
click at [83, 394] on div at bounding box center [85, 392] width 7 height 7
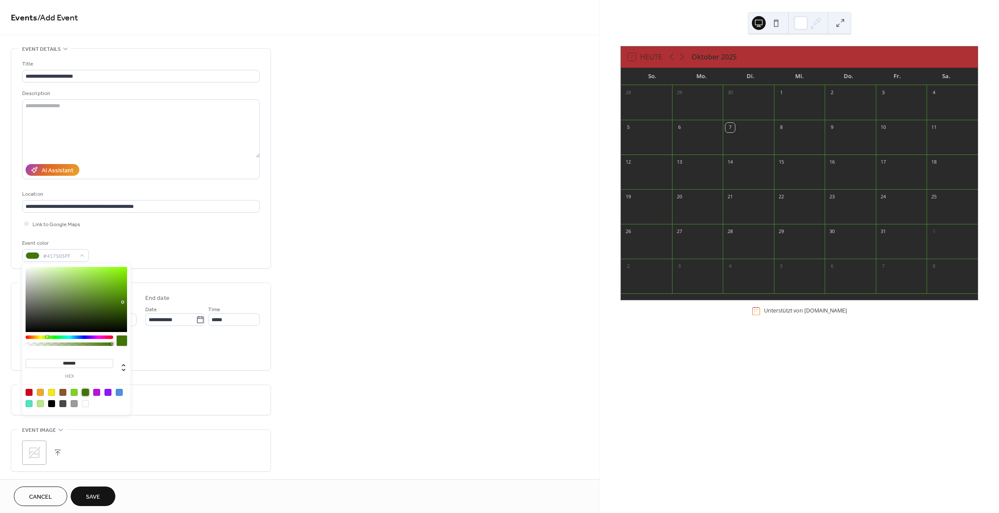
click at [76, 393] on div at bounding box center [74, 392] width 7 height 7
type input "*******"
click at [80, 393] on div at bounding box center [76, 397] width 110 height 27
click at [162, 241] on div "Event color #7ED321FF" at bounding box center [141, 250] width 238 height 23
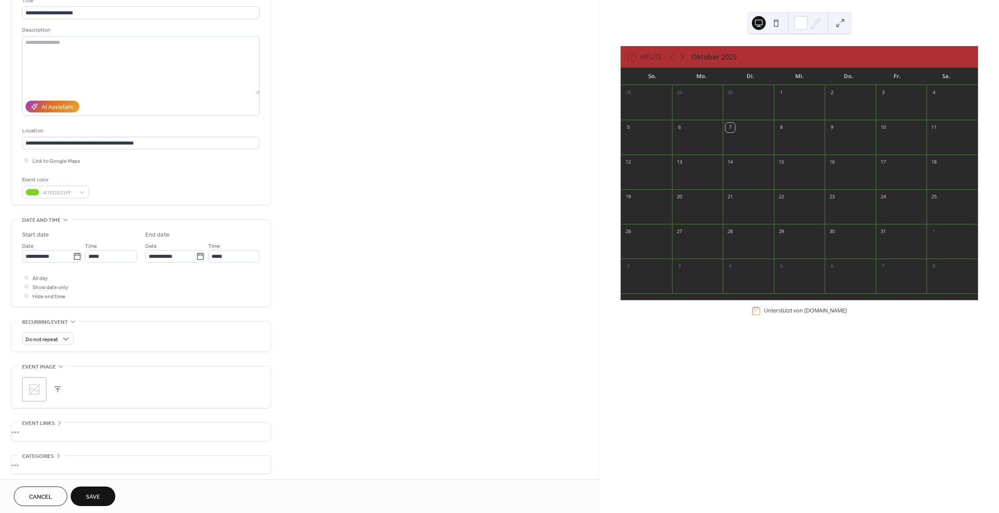
scroll to position [87, 0]
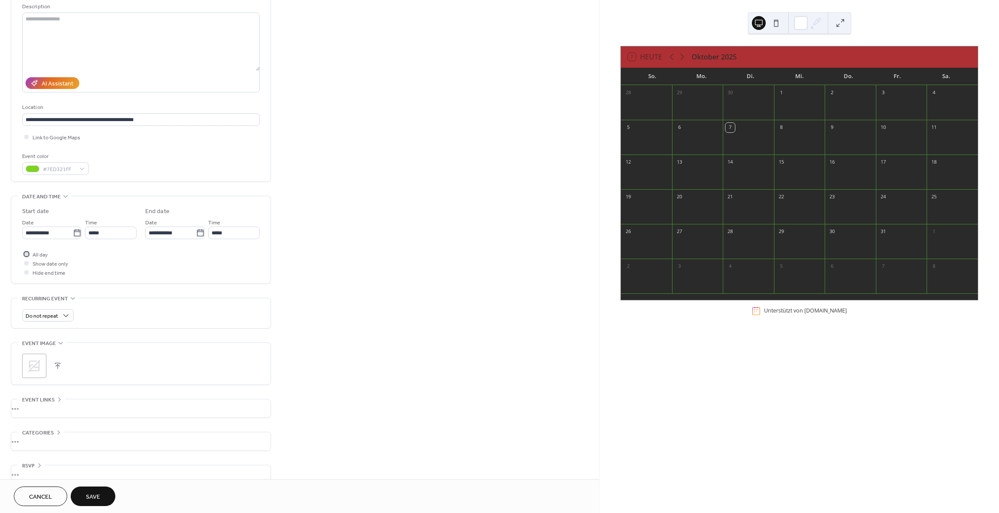
click at [43, 256] on span "All day" at bounding box center [40, 254] width 15 height 9
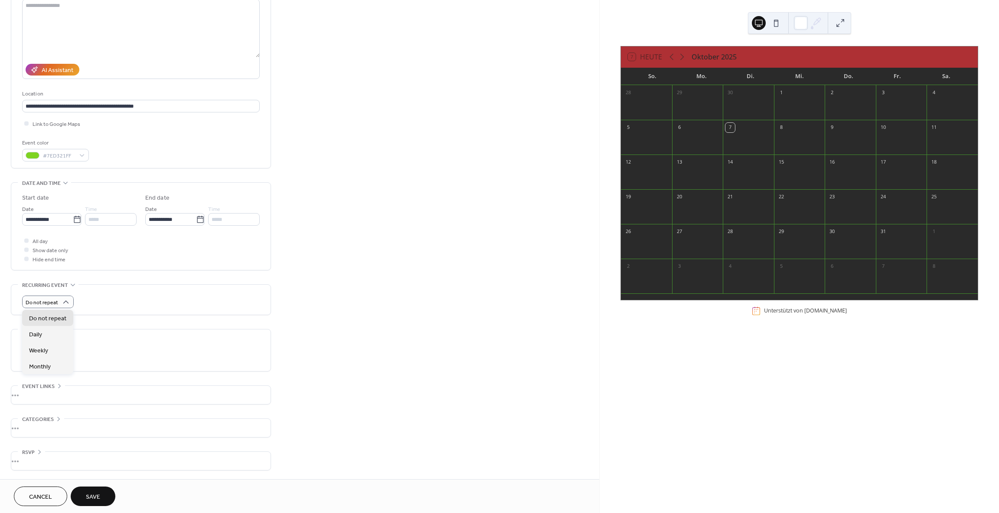
click at [116, 307] on div "Do not repeat" at bounding box center [141, 301] width 238 height 13
click at [36, 358] on icon at bounding box center [34, 352] width 14 height 14
click at [47, 425] on div "•••" at bounding box center [140, 428] width 259 height 18
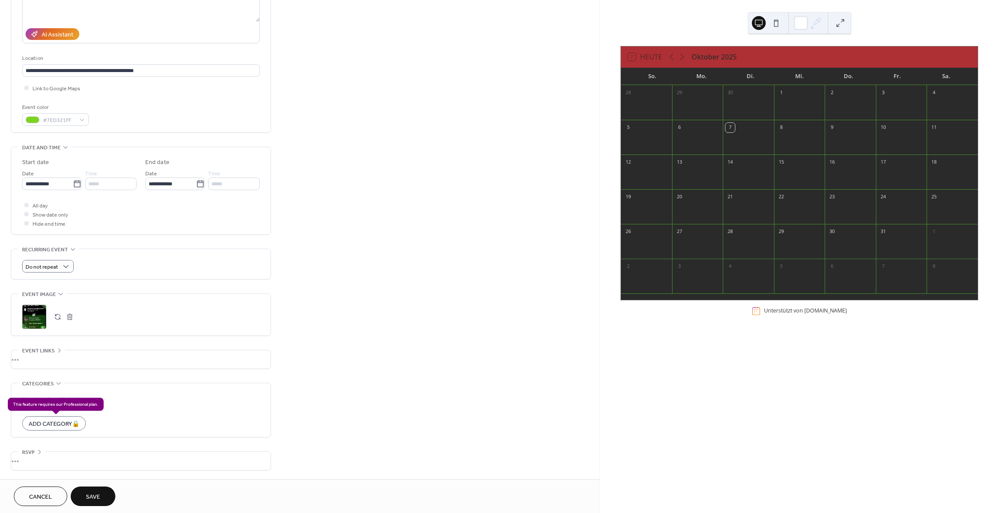
click at [48, 422] on div "Add Category 🔒" at bounding box center [54, 423] width 64 height 14
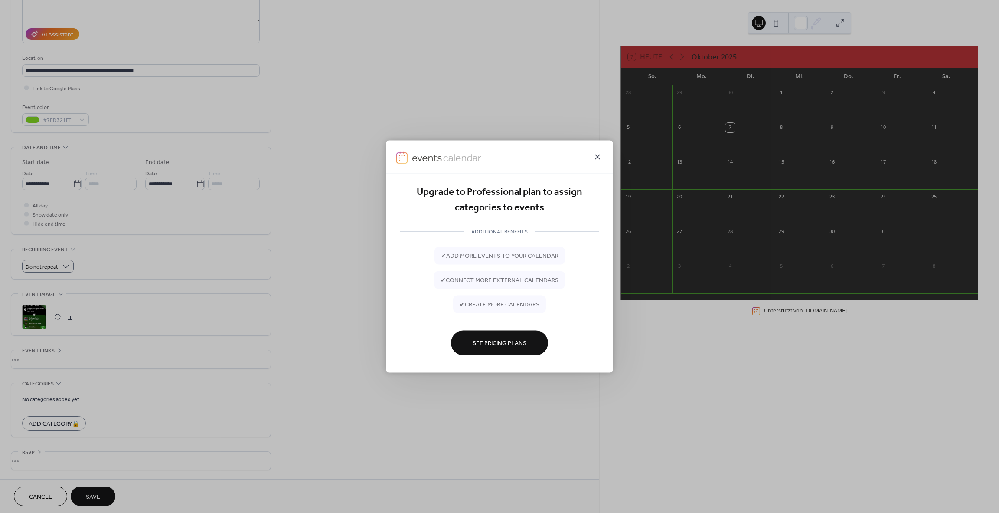
click at [598, 157] on icon at bounding box center [597, 156] width 5 height 5
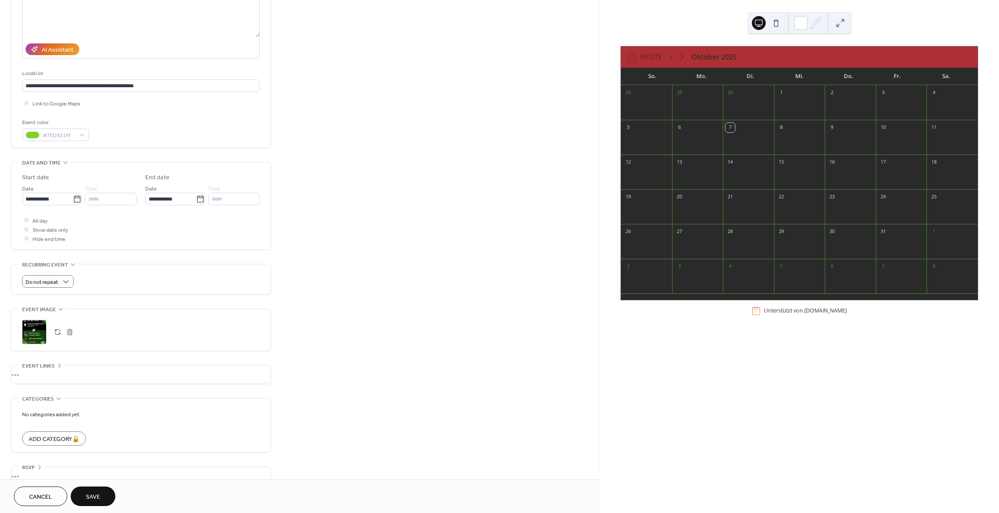
scroll to position [0, 0]
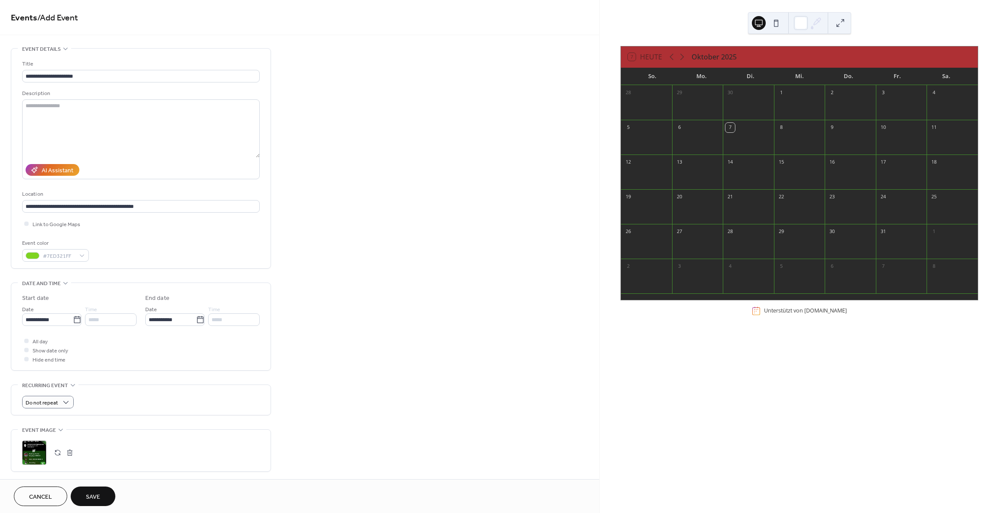
click at [92, 504] on button "Save" at bounding box center [93, 496] width 45 height 20
click at [92, 504] on div "Cancel Save" at bounding box center [64, 496] width 101 height 20
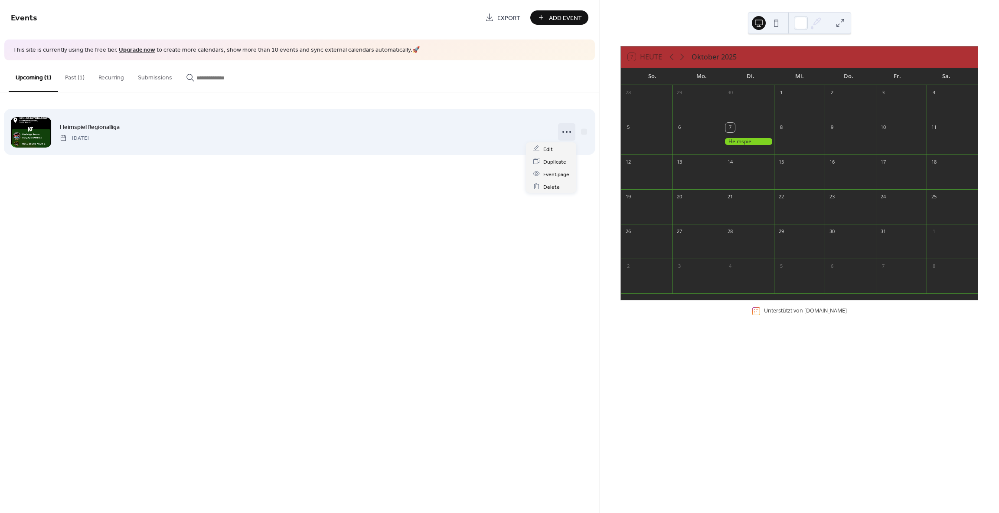
click at [568, 131] on icon at bounding box center [567, 132] width 14 height 14
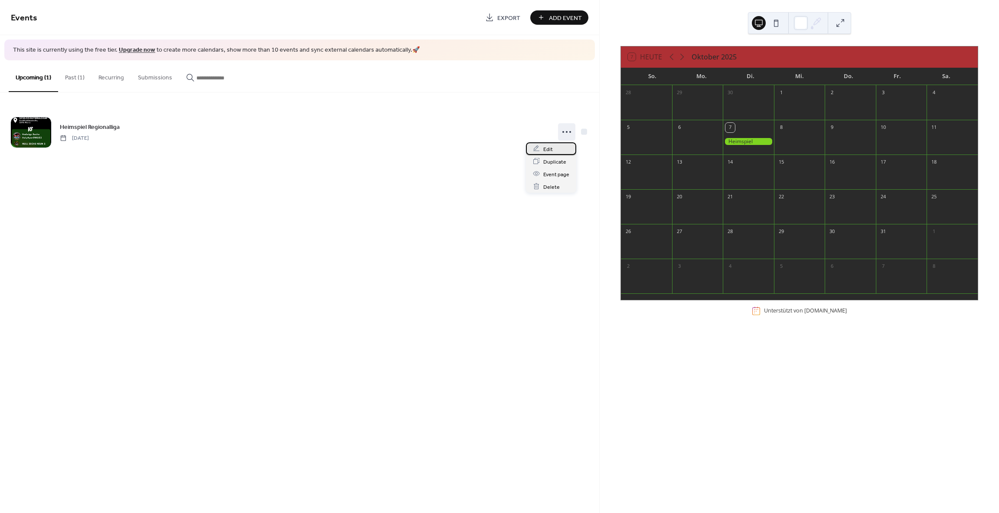
click at [556, 146] on div "Edit" at bounding box center [551, 148] width 50 height 13
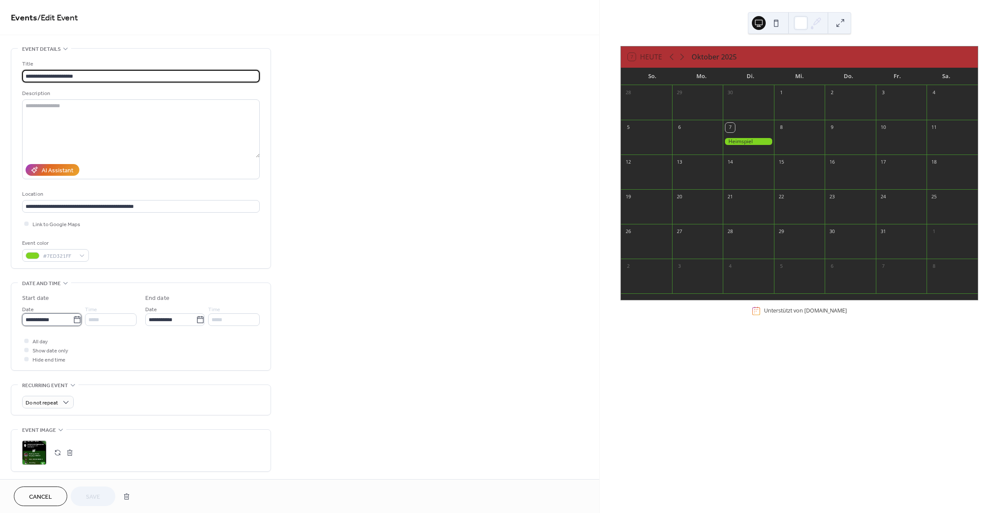
click at [49, 324] on input "**********" at bounding box center [47, 319] width 51 height 13
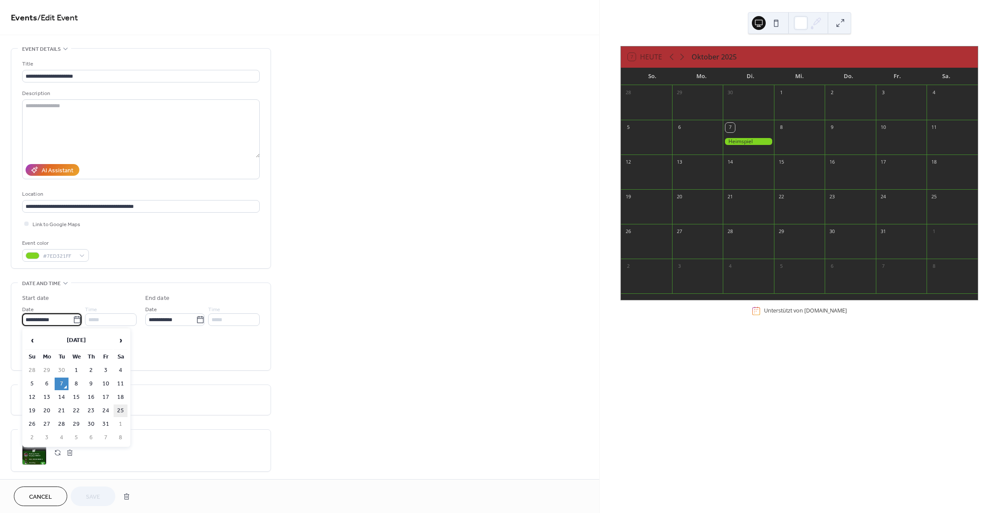
drag, startPoint x: 128, startPoint y: 411, endPoint x: 119, endPoint y: 410, distance: 8.3
click at [127, 410] on table "‹ October 2025 › Su Mo Tu We Th Fr Sa 28 29 30 1 2 3 4 5 6 7 8 9 10 11 12 13 14…" at bounding box center [76, 387] width 104 height 114
click at [117, 409] on td "25" at bounding box center [121, 410] width 14 height 13
type input "**********"
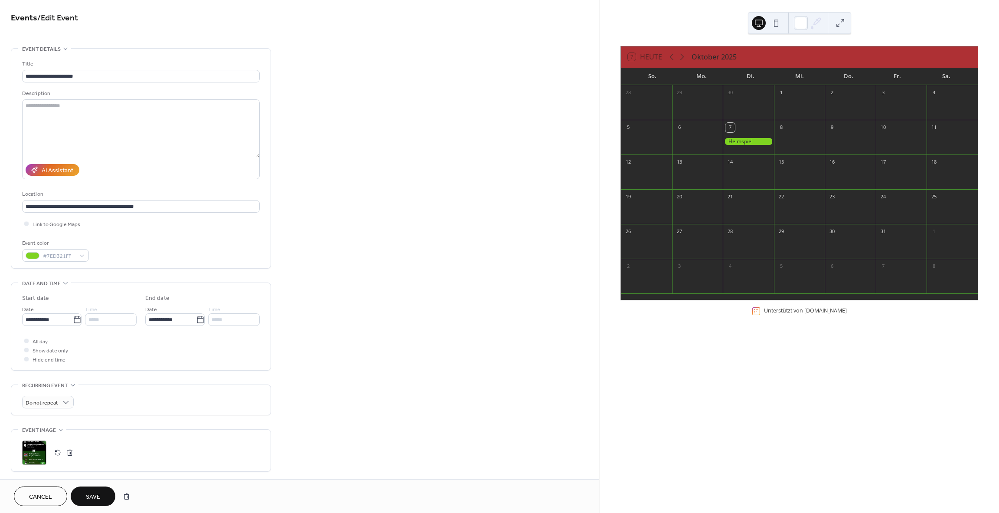
click at [100, 494] on span "Save" at bounding box center [93, 496] width 14 height 9
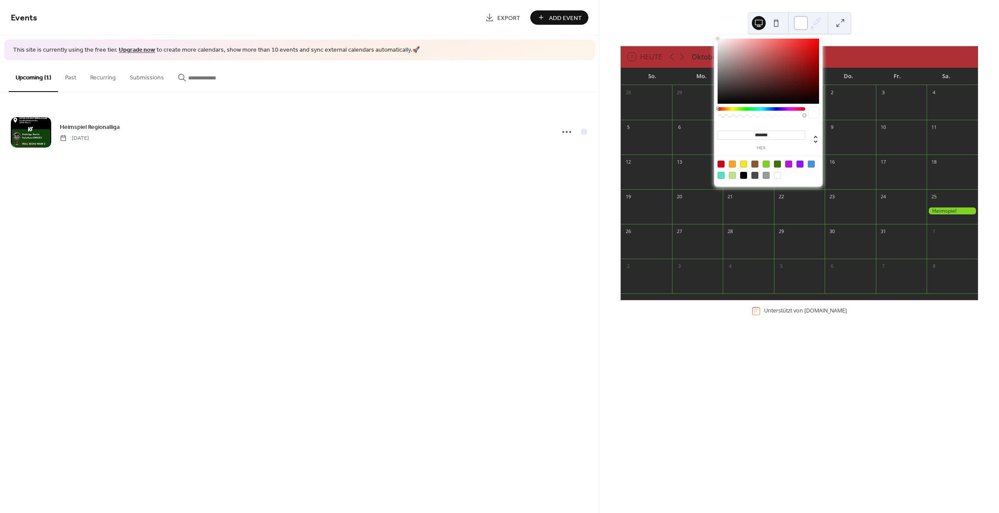
click at [801, 23] on div at bounding box center [801, 23] width 14 height 14
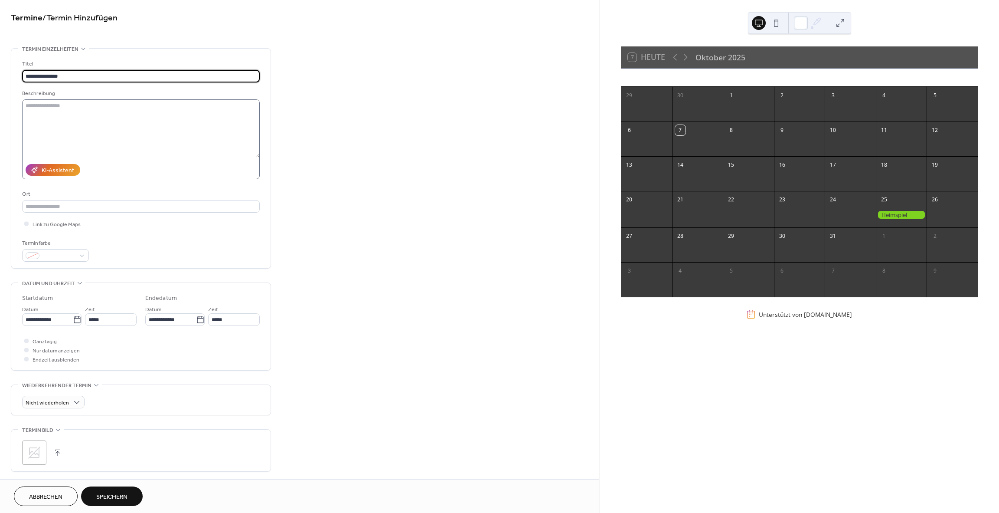
type input "**********"
click at [151, 116] on textarea at bounding box center [141, 128] width 238 height 58
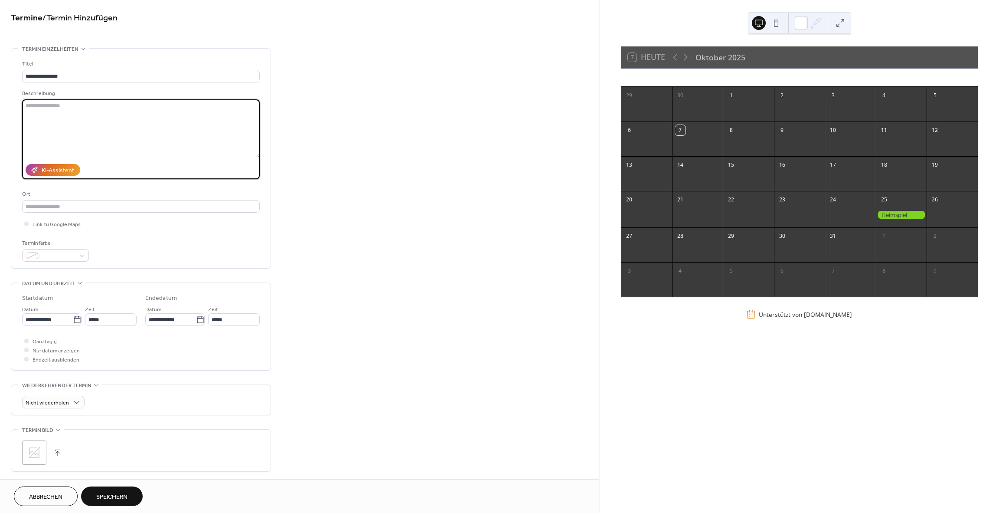
click at [33, 446] on icon at bounding box center [34, 452] width 14 height 14
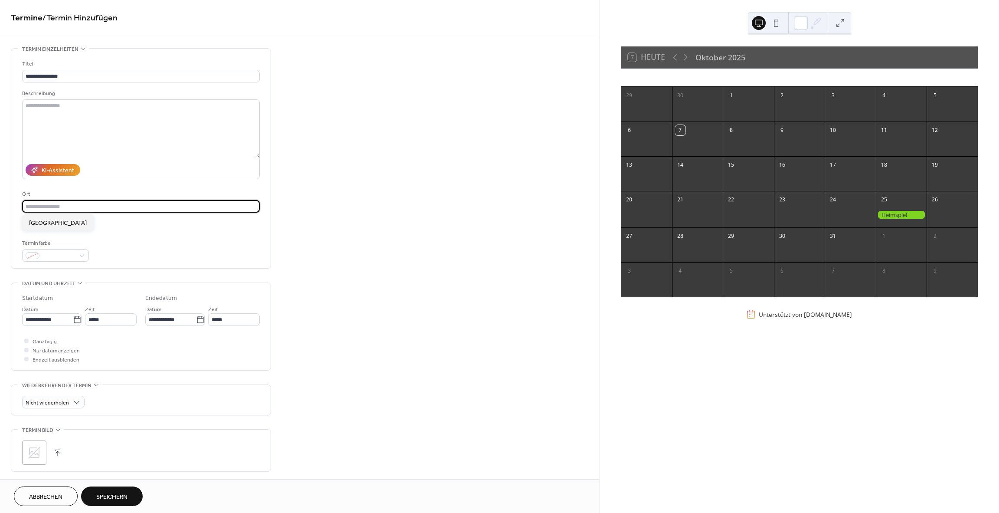
click at [100, 208] on input "text" at bounding box center [141, 206] width 238 height 13
paste input "**********"
type input "**********"
click at [122, 227] on div "Link zu Google Maps" at bounding box center [141, 223] width 238 height 9
click at [64, 226] on span "Link zu Google Maps" at bounding box center [57, 224] width 48 height 9
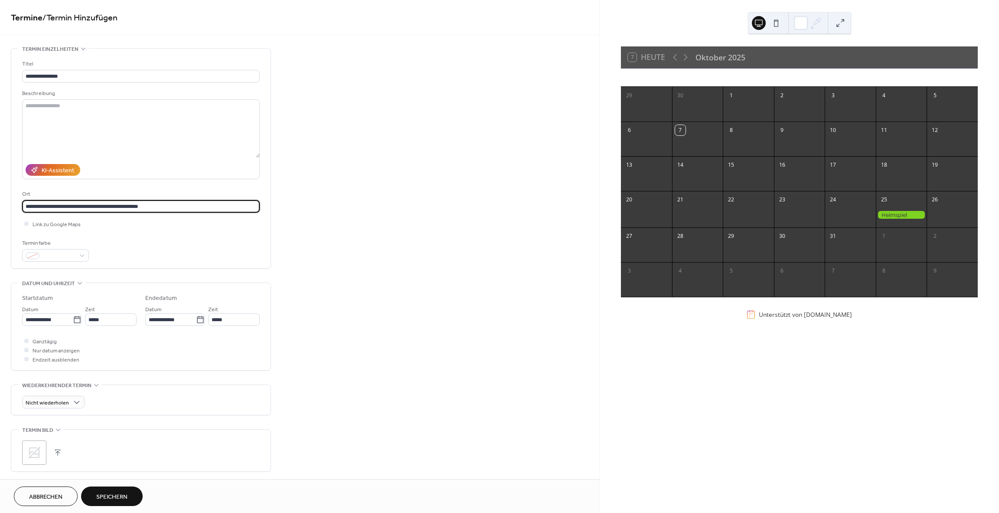
click at [132, 202] on input "**********" at bounding box center [141, 206] width 238 height 13
click at [177, 204] on input "**********" at bounding box center [141, 206] width 238 height 13
click at [39, 207] on input "text" at bounding box center [141, 206] width 238 height 13
paste input "**********"
type input "**********"
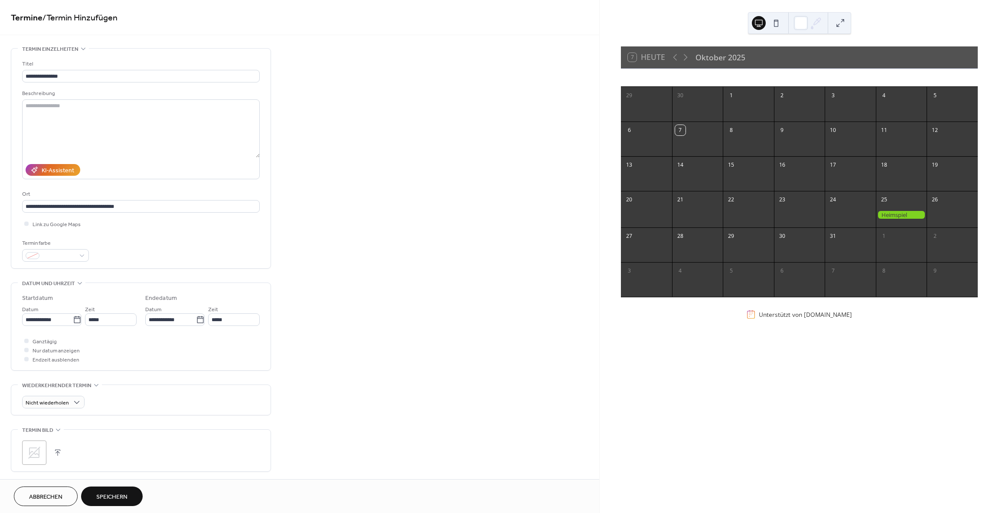
click at [53, 193] on div "Ort" at bounding box center [140, 194] width 236 height 9
click at [74, 256] on span at bounding box center [59, 256] width 32 height 9
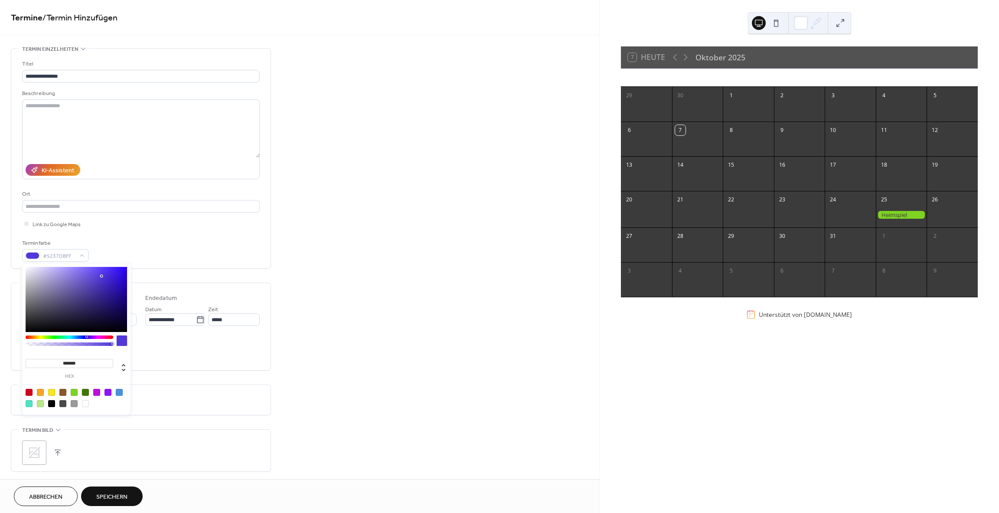
drag, startPoint x: 88, startPoint y: 311, endPoint x: 103, endPoint y: 272, distance: 41.6
click at [103, 272] on div at bounding box center [76, 299] width 101 height 65
type input "*******"
drag, startPoint x: 85, startPoint y: 337, endPoint x: 77, endPoint y: 337, distance: 8.7
click at [77, 337] on div at bounding box center [78, 336] width 3 height 3
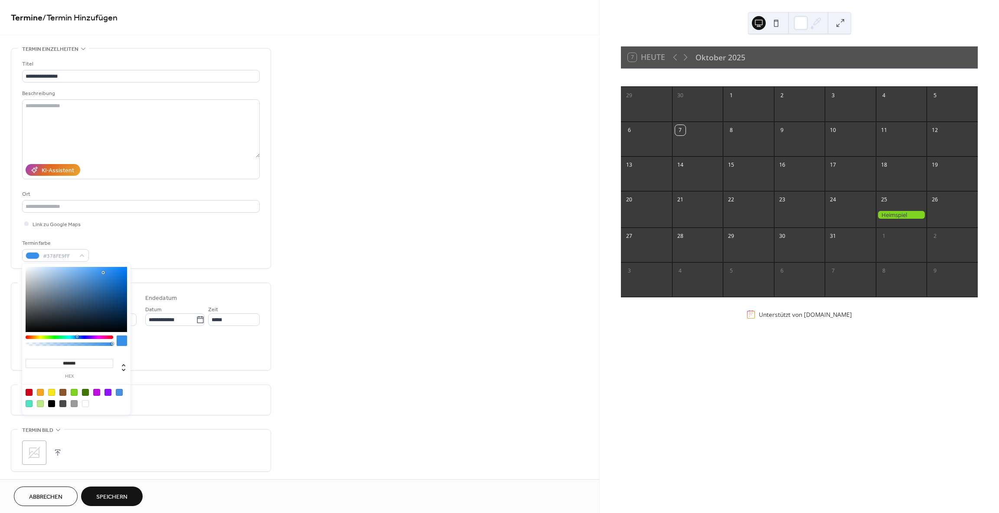
click at [350, 231] on div "**********" at bounding box center [299, 313] width 599 height 531
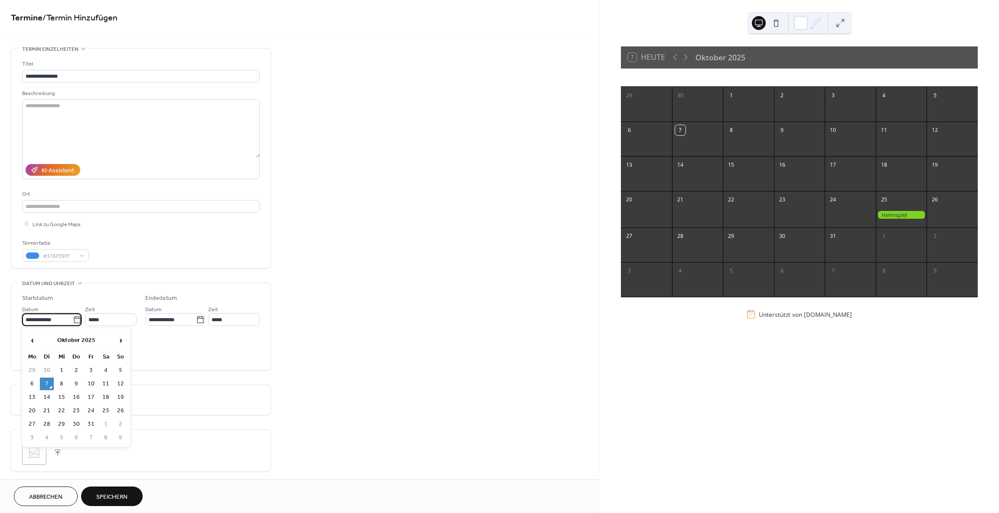
click at [56, 324] on input "**********" at bounding box center [47, 319] width 51 height 13
click at [124, 338] on span "›" at bounding box center [120, 339] width 13 height 17
click at [104, 379] on td "8" at bounding box center [106, 383] width 14 height 13
type input "**********"
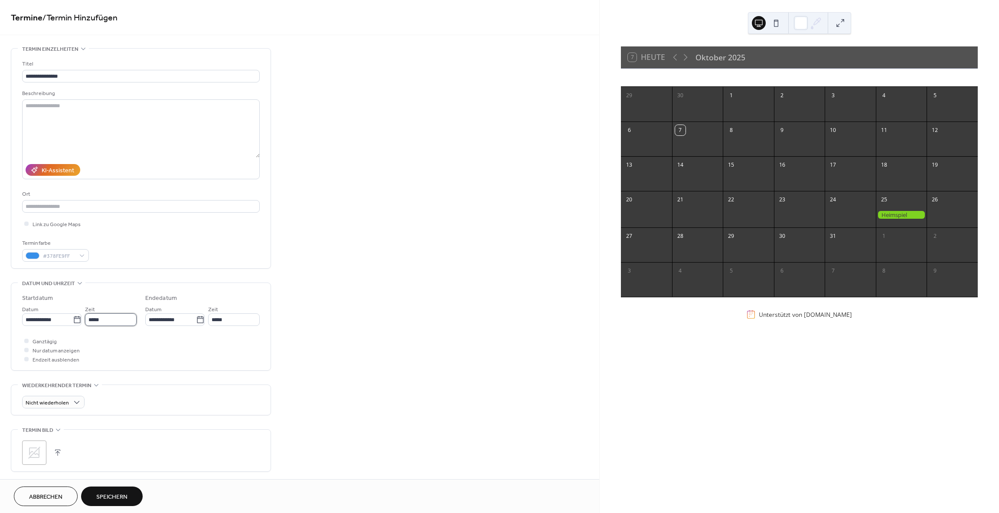
click at [115, 324] on input "*****" at bounding box center [111, 319] width 52 height 13
click at [54, 341] on span "Ganztägig" at bounding box center [45, 341] width 24 height 9
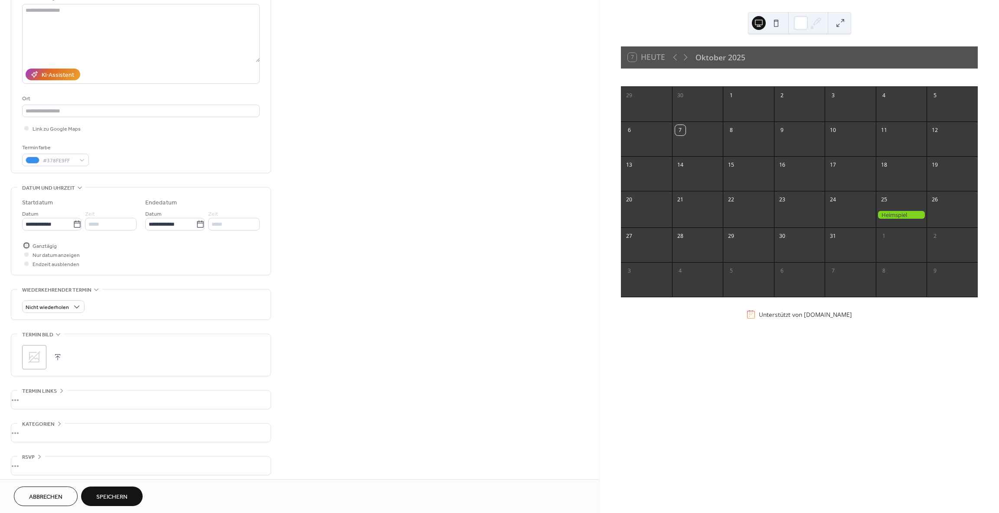
scroll to position [100, 0]
click at [43, 352] on div ";" at bounding box center [34, 352] width 24 height 24
click at [117, 432] on div "•••" at bounding box center [140, 428] width 259 height 18
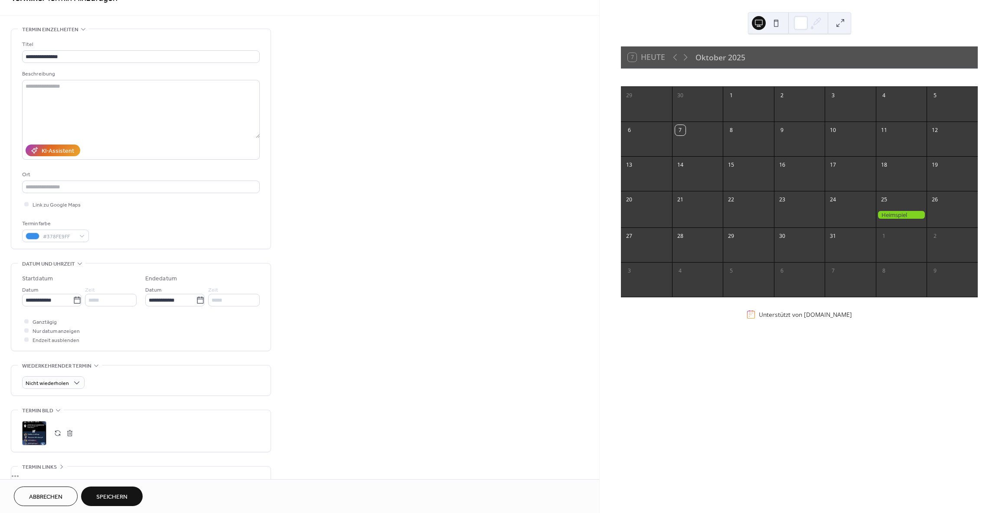
scroll to position [0, 0]
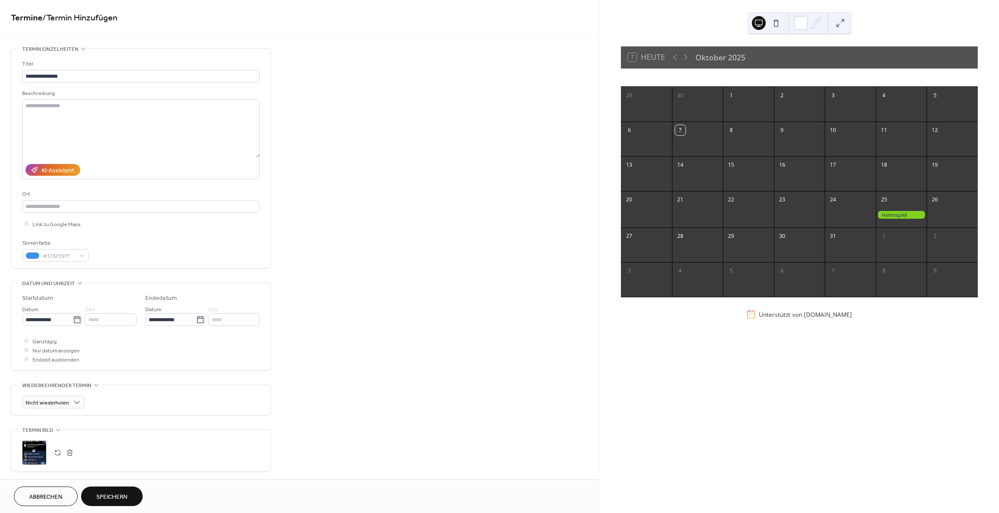
click at [125, 493] on span "Speichern" at bounding box center [111, 496] width 31 height 9
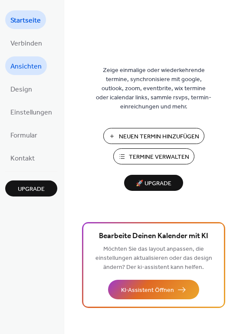
click at [22, 67] on span "Ansichten" at bounding box center [25, 66] width 31 height 13
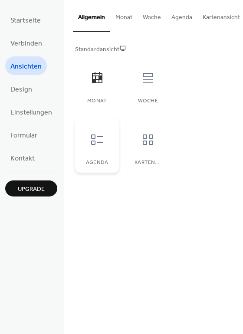
click at [97, 157] on div "Agenda" at bounding box center [97, 145] width 44 height 55
click at [152, 79] on icon at bounding box center [148, 78] width 14 height 14
click at [152, 150] on div at bounding box center [148, 140] width 26 height 26
click at [33, 88] on link "Design" at bounding box center [21, 88] width 32 height 19
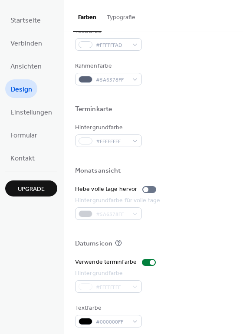
scroll to position [371, 0]
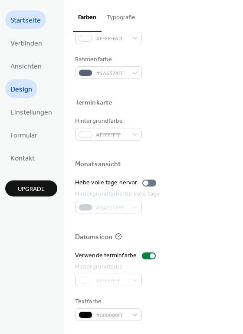
click at [34, 23] on span "Startseite" at bounding box center [25, 20] width 30 height 13
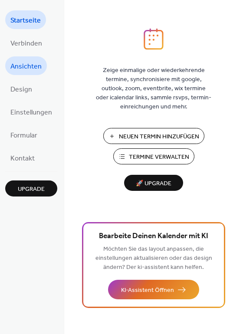
click at [27, 56] on link "Ansichten" at bounding box center [26, 65] width 42 height 19
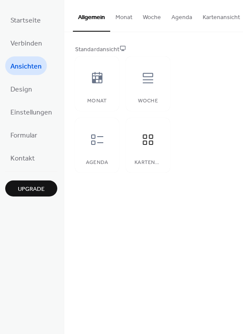
click at [202, 20] on button "Kartenansicht" at bounding box center [221, 15] width 48 height 31
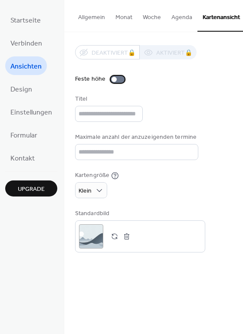
click at [114, 83] on div at bounding box center [118, 79] width 14 height 7
click at [118, 82] on div at bounding box center [120, 79] width 5 height 5
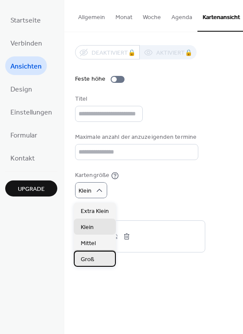
click at [92, 262] on span "Groß" at bounding box center [87, 259] width 13 height 9
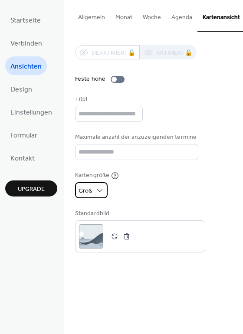
click at [105, 191] on div "Groß" at bounding box center [91, 190] width 33 height 16
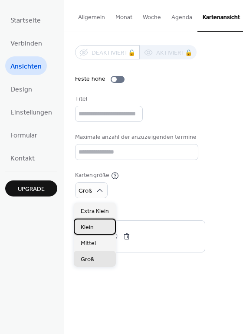
click at [101, 221] on div "Klein" at bounding box center [95, 227] width 42 height 16
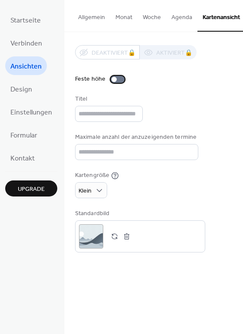
click at [117, 83] on div at bounding box center [118, 79] width 14 height 7
click at [189, 20] on button "Agenda" at bounding box center [181, 15] width 31 height 31
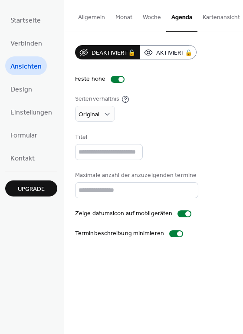
click at [144, 20] on button "Woche" at bounding box center [151, 15] width 29 height 31
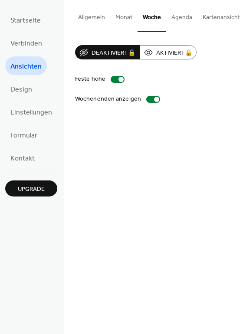
click at [106, 19] on button "Allgemein" at bounding box center [91, 15] width 37 height 31
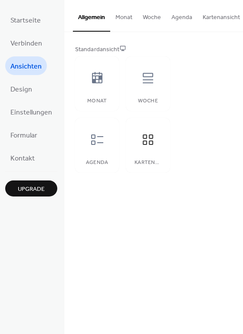
click at [117, 13] on button "Monat" at bounding box center [123, 15] width 27 height 31
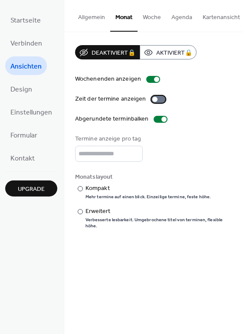
click at [152, 102] on div at bounding box center [154, 99] width 5 height 5
click at [152, 103] on div at bounding box center [158, 99] width 14 height 7
click at [108, 200] on div "Mehr termine auf einen blick. Einzeilige termine, feste höhe." at bounding box center [147, 197] width 125 height 6
click at [106, 218] on div "Verbesserte lesbarkeit. Umgebrochene titel von terminen, flexible höhe." at bounding box center [158, 223] width 147 height 12
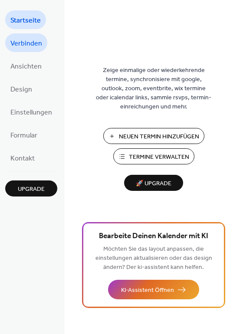
click at [33, 36] on link "Verbinden" at bounding box center [26, 42] width 42 height 19
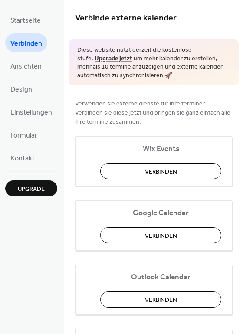
click at [35, 66] on span "Ansichten" at bounding box center [25, 66] width 31 height 13
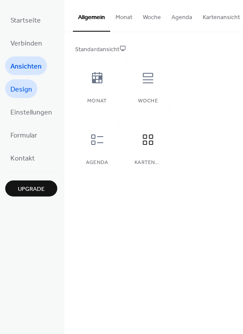
click at [22, 86] on span "Design" at bounding box center [21, 89] width 22 height 13
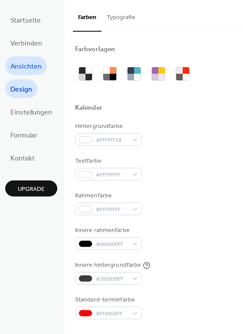
click at [36, 63] on span "Ansichten" at bounding box center [25, 66] width 31 height 13
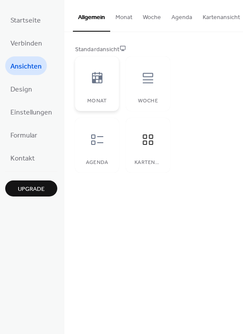
click at [101, 91] on div at bounding box center [97, 78] width 26 height 26
click at [37, 95] on ul "Startseite Verbinden Ansichten Design Einstellungen Formular Kontakt" at bounding box center [31, 88] width 52 height 157
click at [15, 92] on span "Design" at bounding box center [21, 89] width 22 height 13
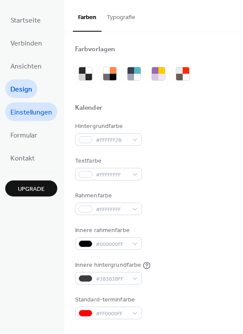
click at [25, 114] on span "Einstellungen" at bounding box center [31, 112] width 42 height 13
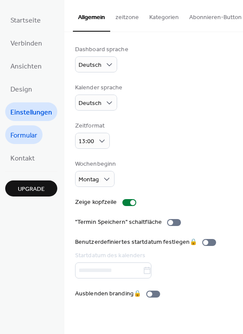
click at [20, 137] on span "Formular" at bounding box center [23, 135] width 27 height 13
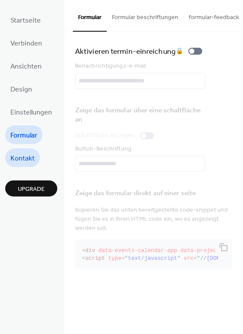
click at [21, 161] on span "Kontakt" at bounding box center [22, 158] width 24 height 13
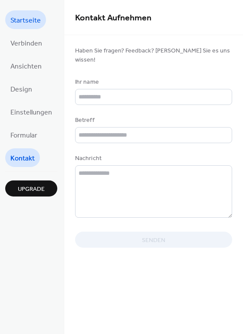
click at [33, 28] on link "Startseite" at bounding box center [25, 19] width 41 height 19
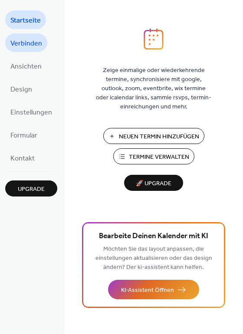
click at [32, 49] on span "Verbinden" at bounding box center [26, 43] width 32 height 13
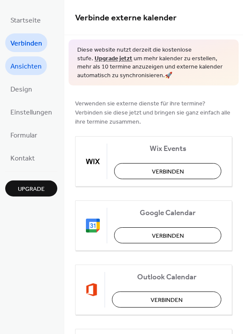
click at [32, 68] on span "Ansichten" at bounding box center [25, 66] width 31 height 13
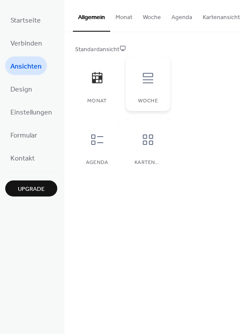
click at [164, 76] on div "Woche" at bounding box center [148, 83] width 44 height 55
click at [129, 129] on div "Kartenansicht" at bounding box center [148, 145] width 44 height 55
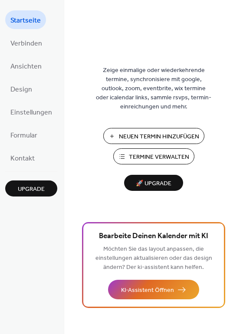
click at [172, 154] on span "Termine Verwalten" at bounding box center [159, 157] width 60 height 9
click at [49, 60] on ul "Startseite Verbinden Ansichten Design Einstellungen Formular Kontakt" at bounding box center [31, 88] width 52 height 157
click at [41, 67] on link "Ansichten" at bounding box center [26, 65] width 42 height 19
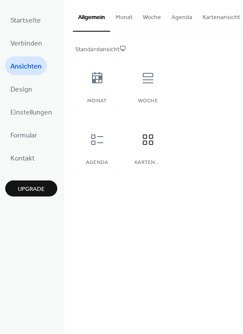
click at [119, 20] on button "Monat" at bounding box center [123, 15] width 27 height 31
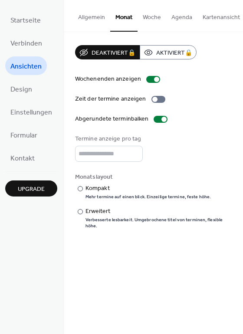
click at [86, 16] on button "Allgemein" at bounding box center [91, 15] width 37 height 31
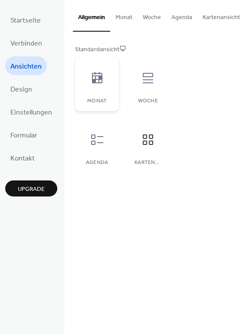
click at [92, 78] on icon at bounding box center [97, 77] width 10 height 11
click at [119, 15] on button "Monat" at bounding box center [123, 15] width 27 height 31
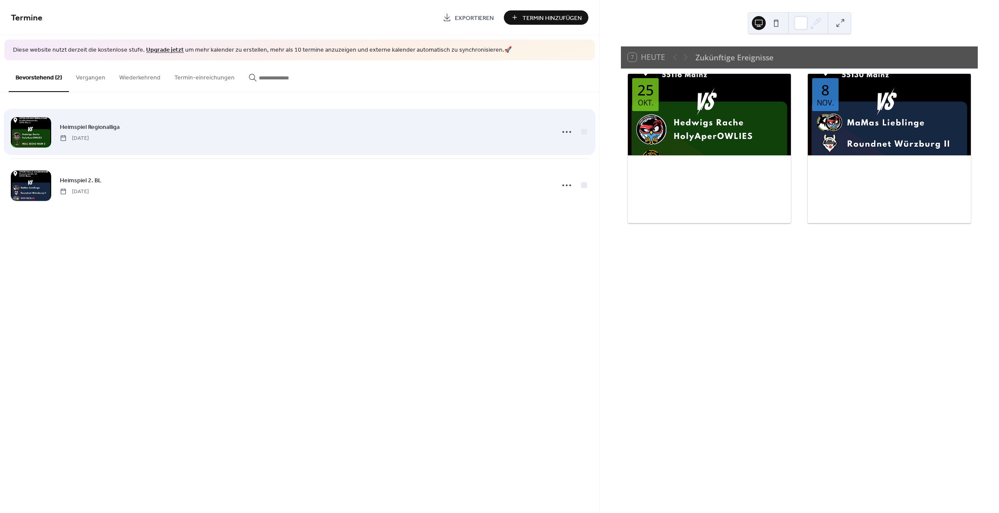
click at [232, 125] on div "Heimspiel Regionalliga [DATE]" at bounding box center [305, 132] width 490 height 20
click at [566, 132] on circle at bounding box center [567, 132] width 2 height 2
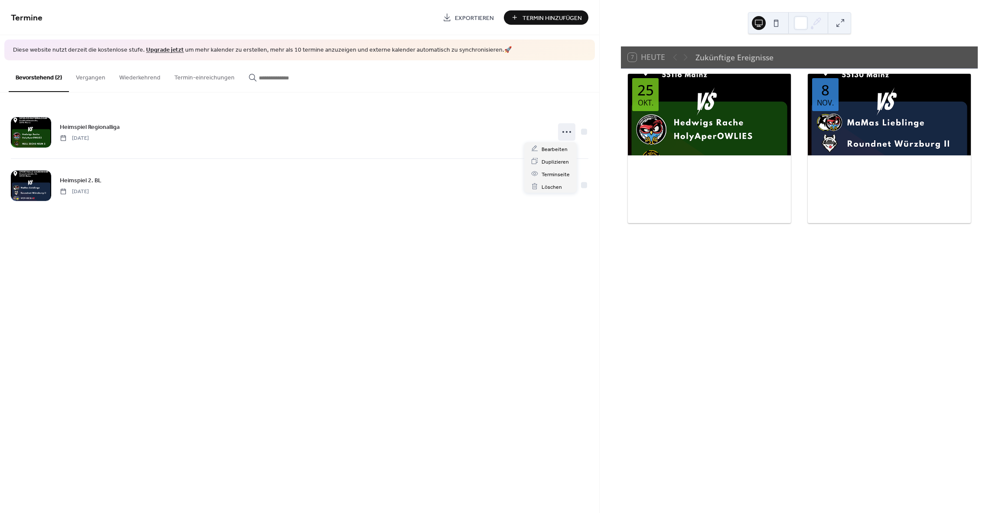
click at [672, 119] on div at bounding box center [709, 115] width 163 height 82
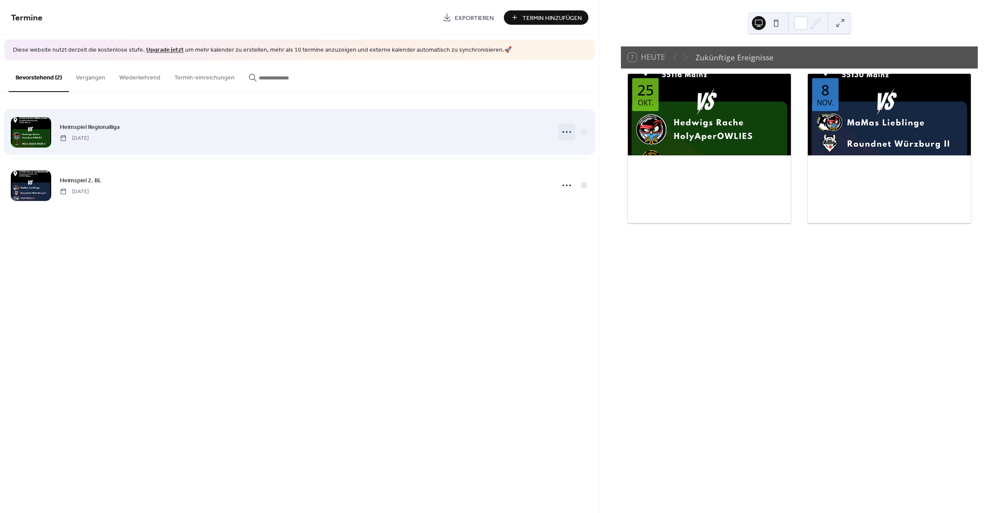
drag, startPoint x: 722, startPoint y: 124, endPoint x: 560, endPoint y: 128, distance: 161.8
click at [560, 128] on icon at bounding box center [567, 132] width 14 height 14
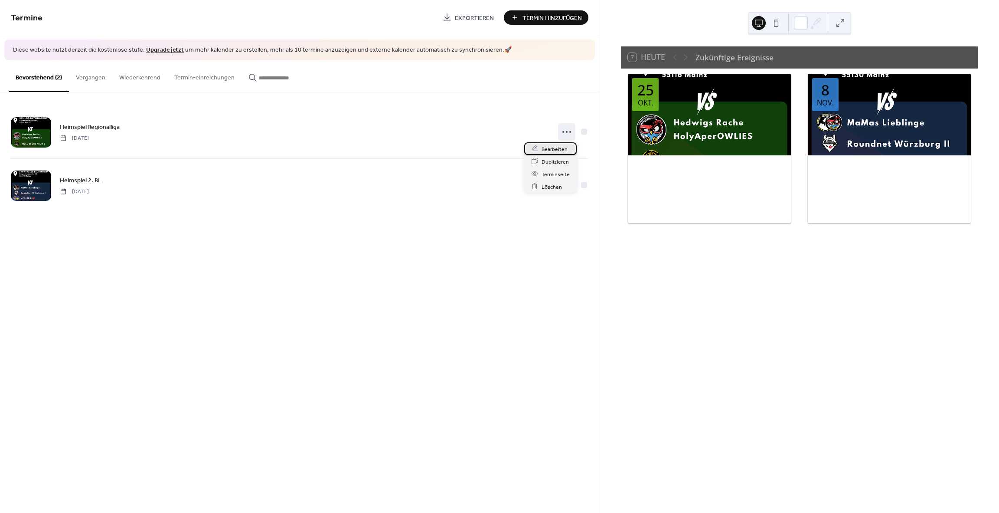
click at [554, 147] on span "Bearbeiten" at bounding box center [555, 148] width 26 height 9
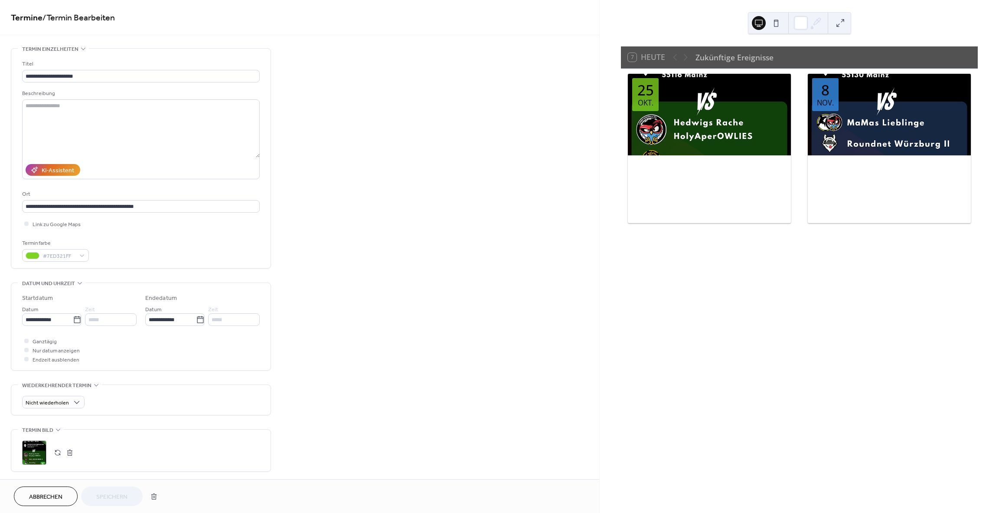
click at [37, 460] on div ";" at bounding box center [34, 452] width 24 height 24
